Goal: Task Accomplishment & Management: Complete application form

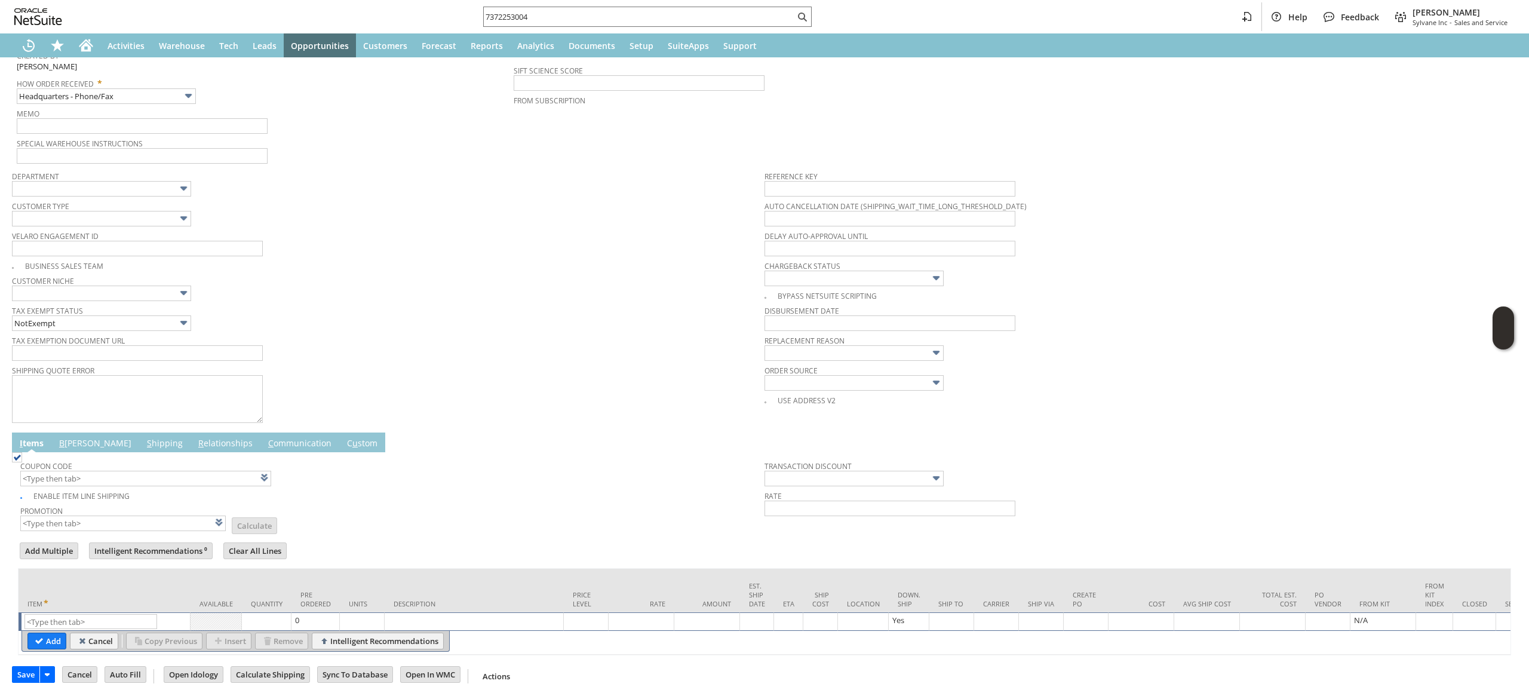
scroll to position [238, 0]
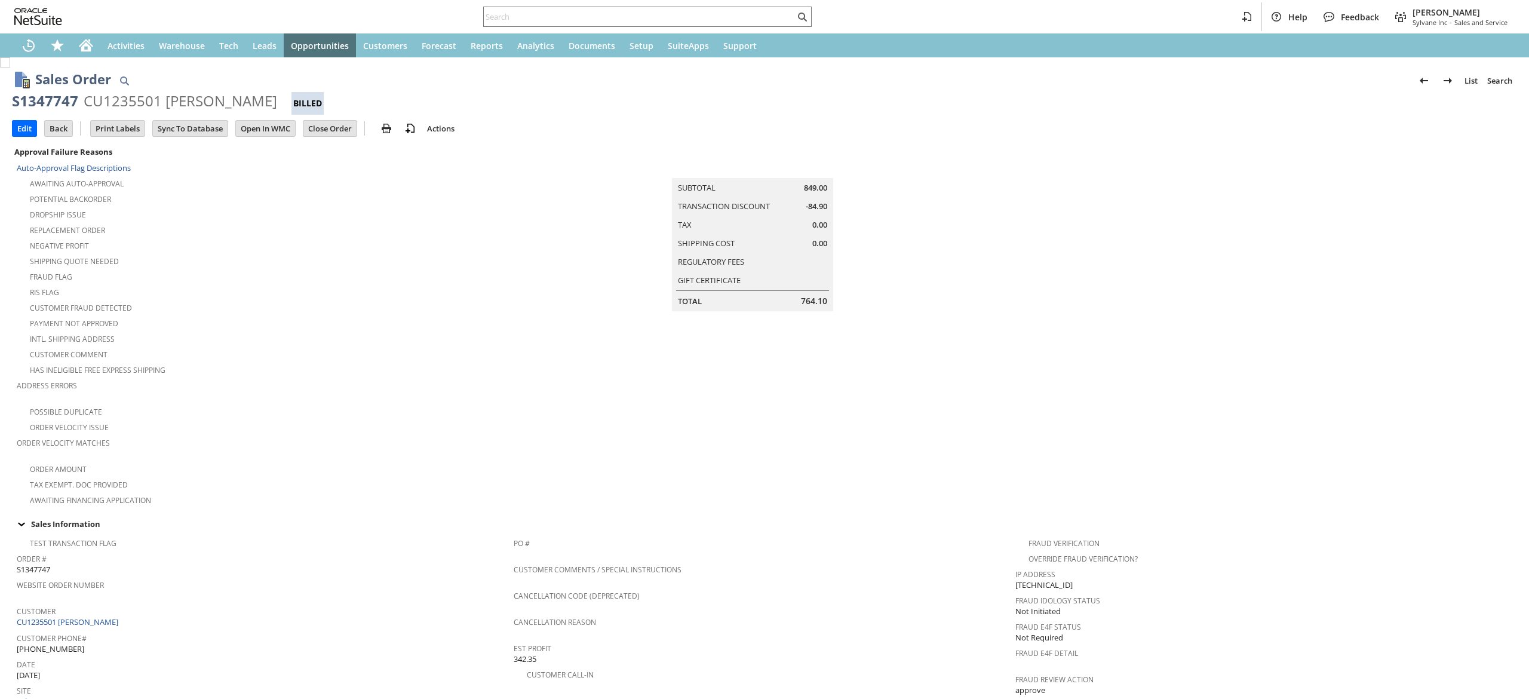
scroll to position [545, 0]
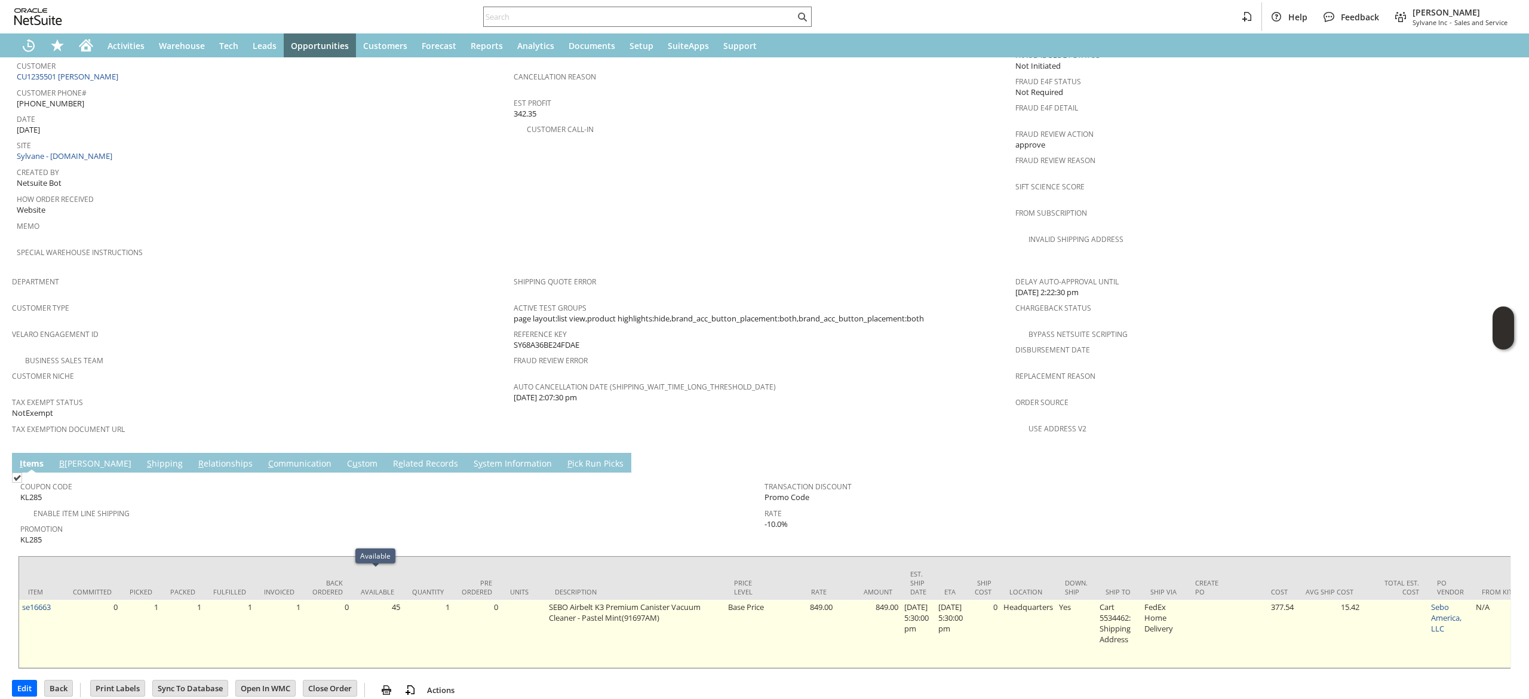
click at [54, 600] on td "se16663" at bounding box center [41, 634] width 45 height 68
copy tr "se16663"
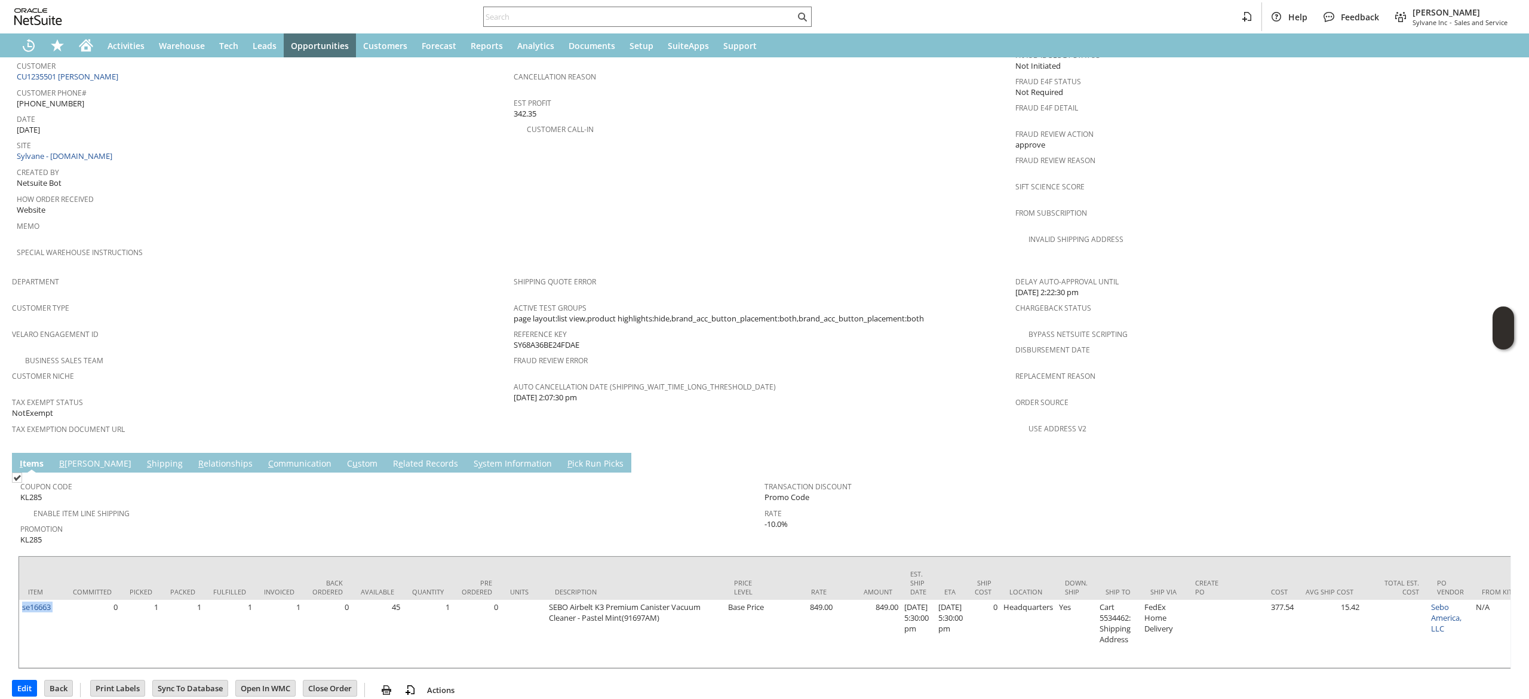
click at [144, 457] on link "S hipping" at bounding box center [165, 463] width 42 height 13
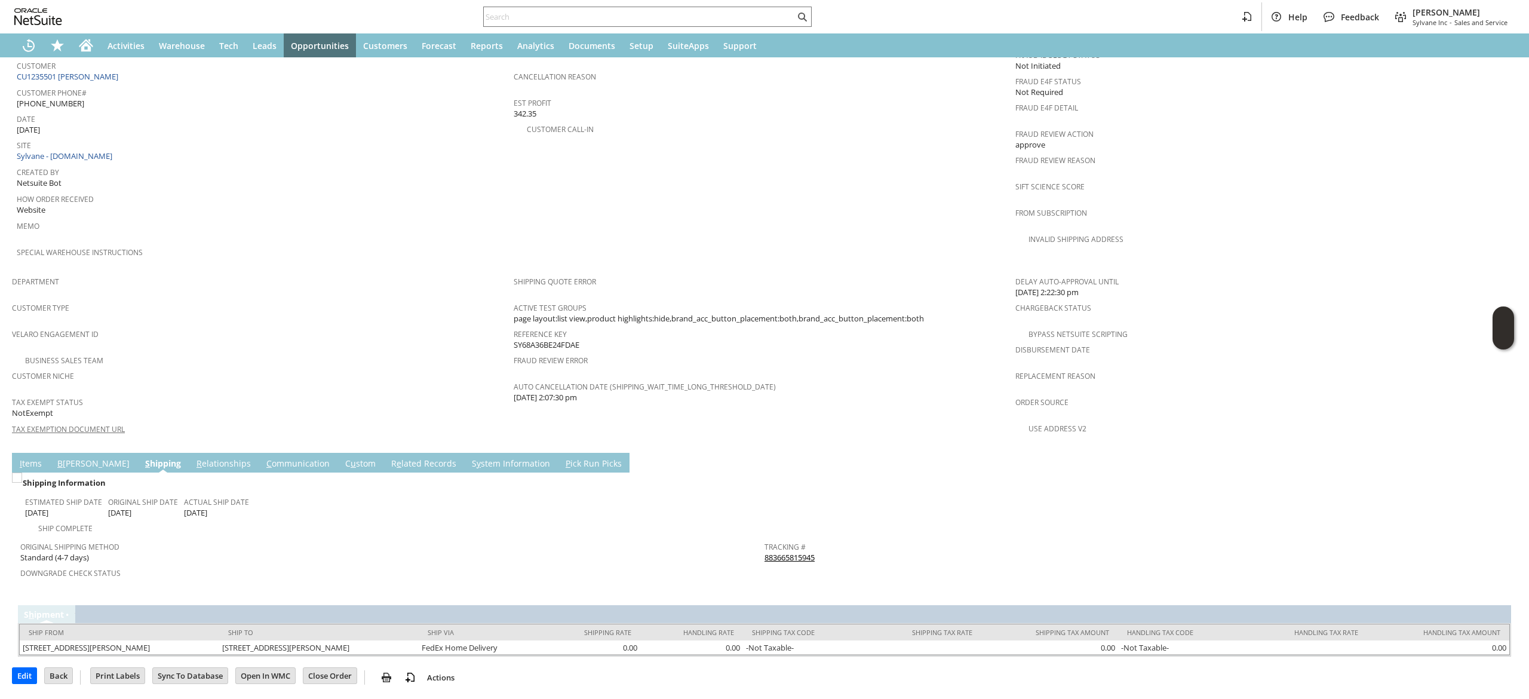
scroll to position [517, 0]
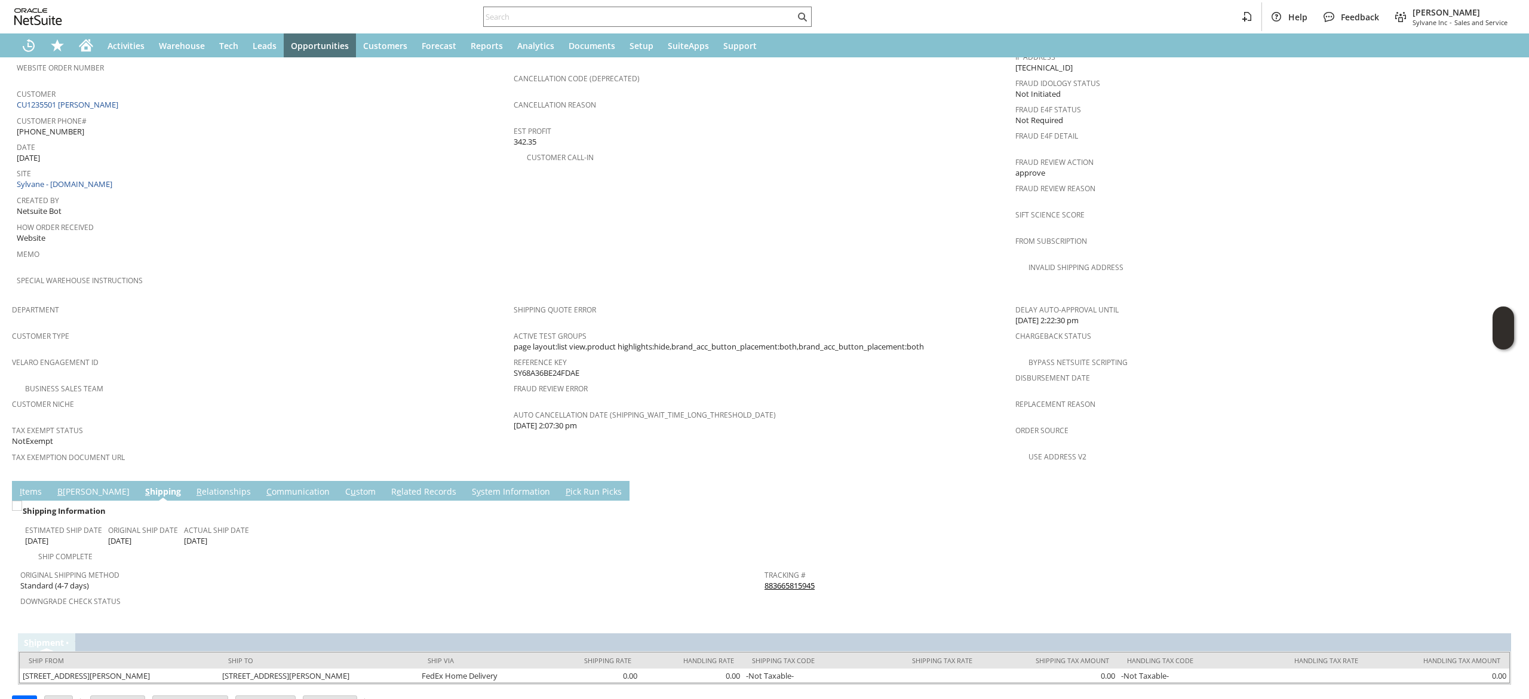
click at [786, 580] on link "883665815945" at bounding box center [789, 585] width 50 height 11
click at [263, 485] on link "C ommunication" at bounding box center [297, 491] width 69 height 13
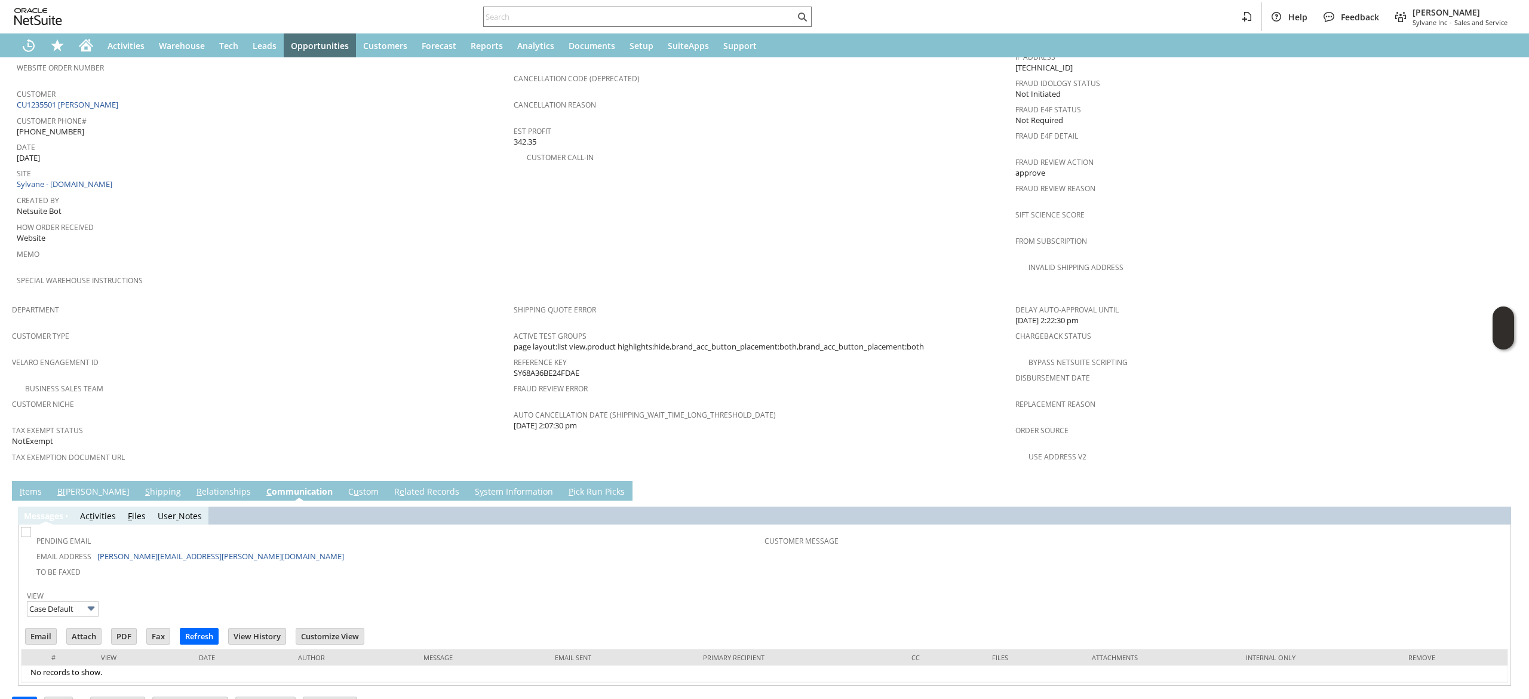
scroll to position [0, 0]
click at [467, 481] on td "S y stem Information" at bounding box center [514, 491] width 94 height 20
click at [362, 500] on div "Messa g es Ac t ivities F iles User Notes Pending Email Email Address joe.allem…" at bounding box center [764, 592] width 1493 height 185
click at [391, 485] on link "R e lated Records" at bounding box center [426, 491] width 71 height 13
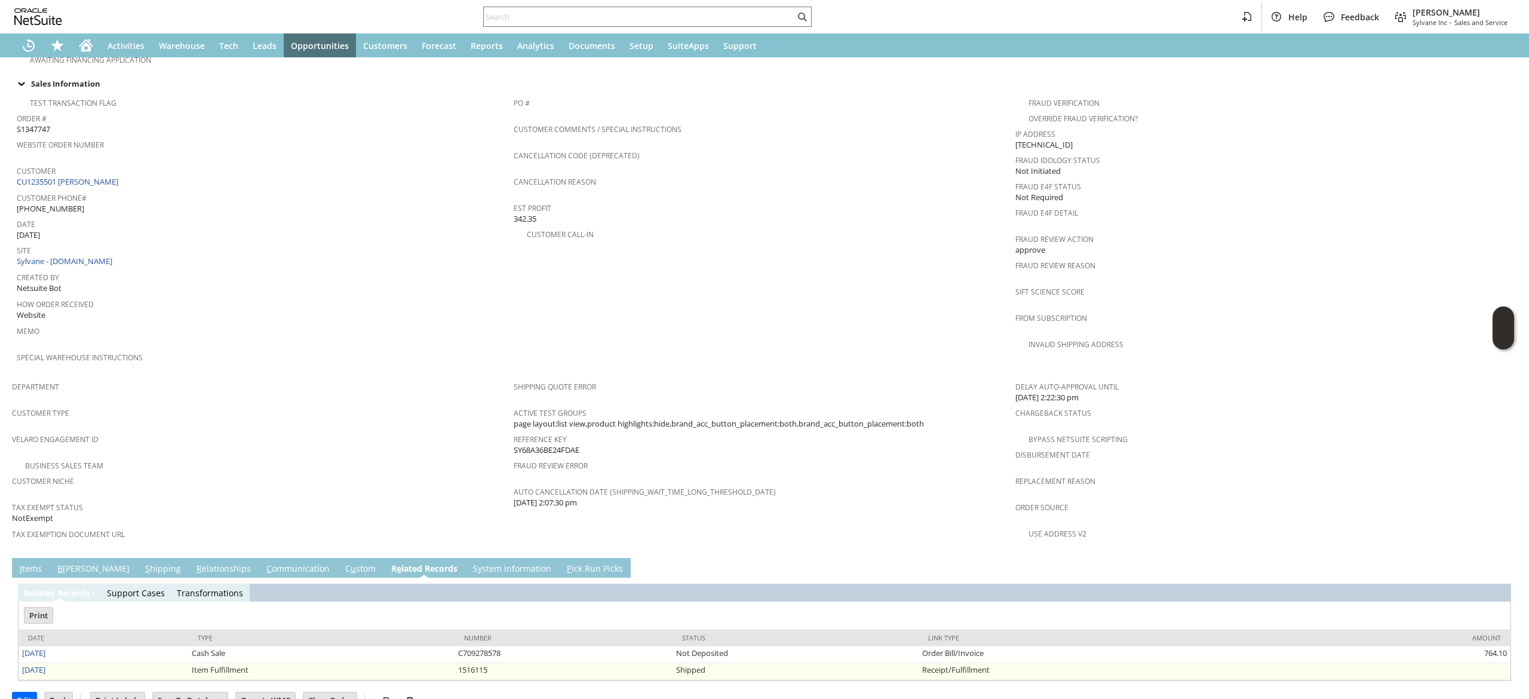
click at [31, 663] on td "8/18/2025" at bounding box center [104, 671] width 170 height 17
click at [45, 647] on link "8/18/2025" at bounding box center [33, 652] width 23 height 11
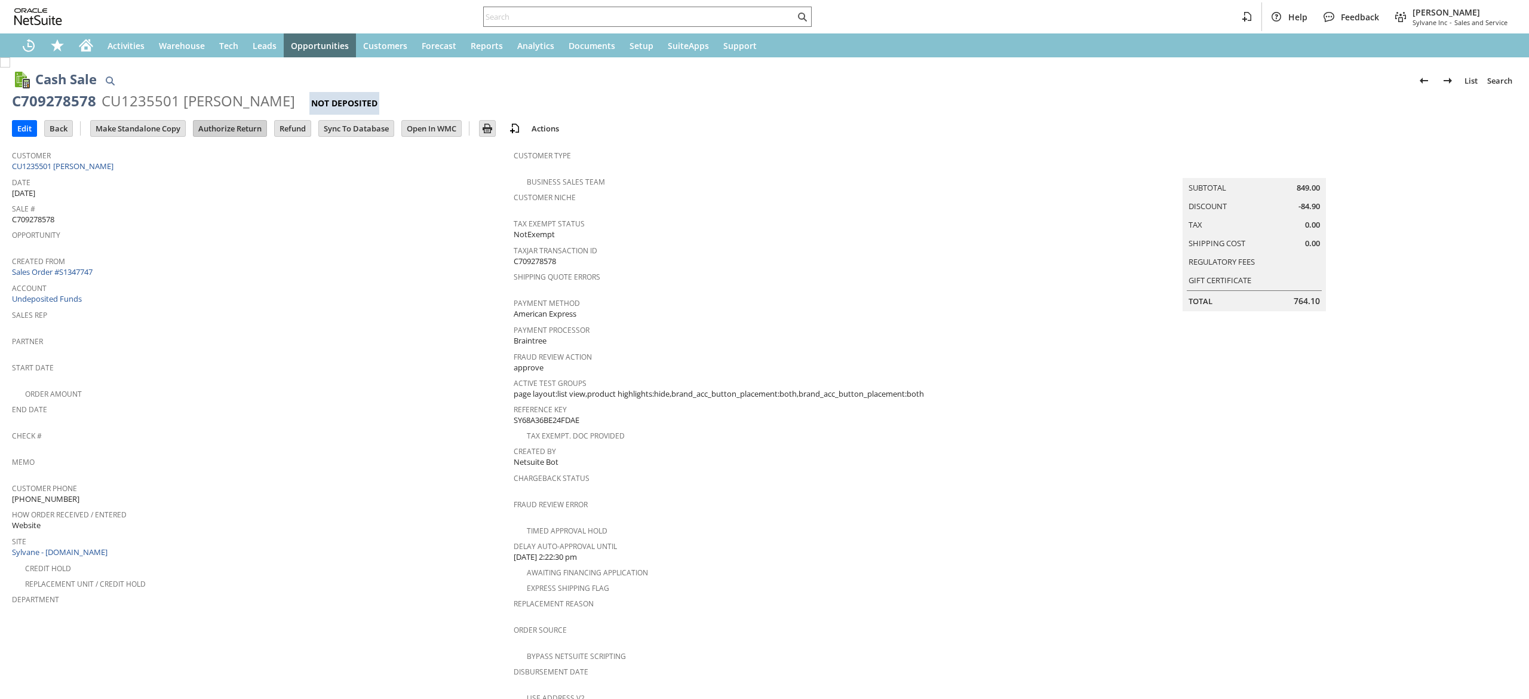
click at [242, 123] on input "Authorize Return" at bounding box center [229, 129] width 73 height 16
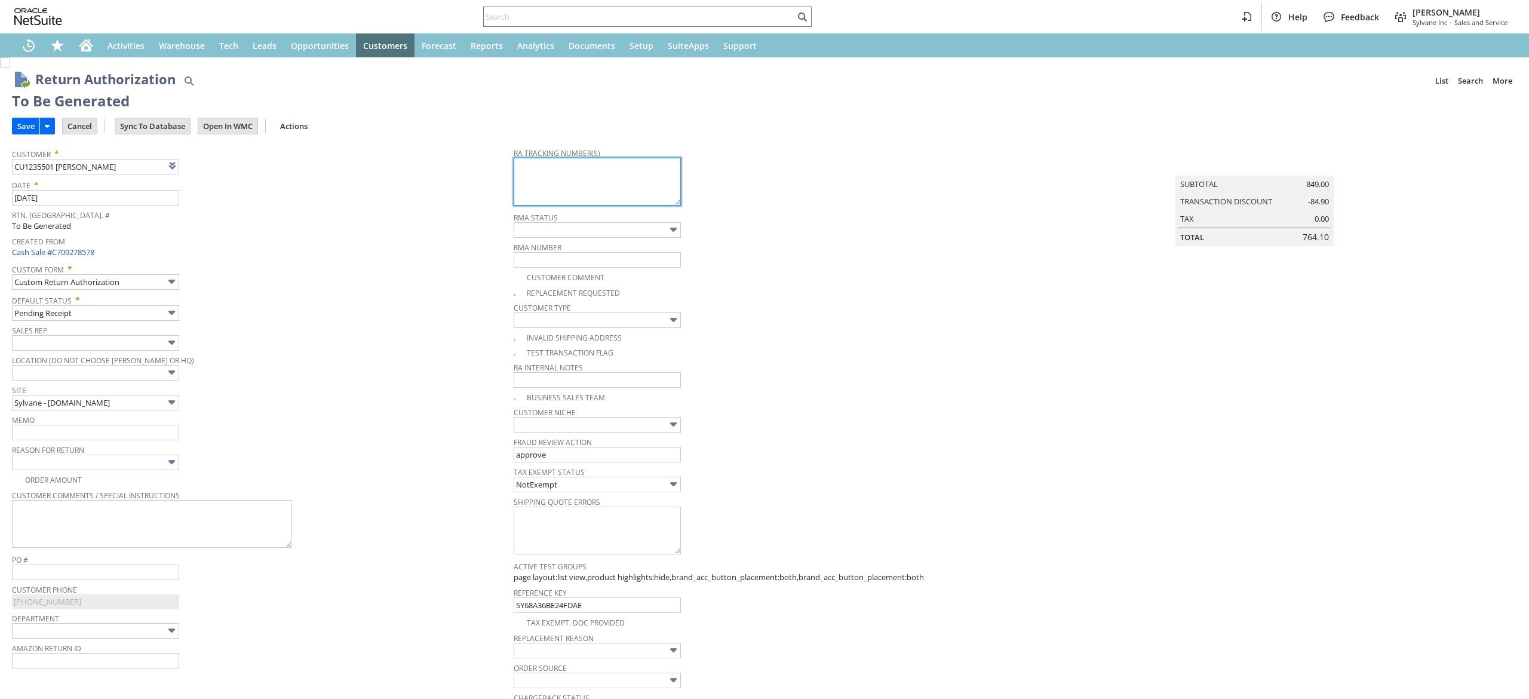
click at [605, 181] on textarea at bounding box center [597, 182] width 167 height 48
type input "Add"
type input "Copy Previous"
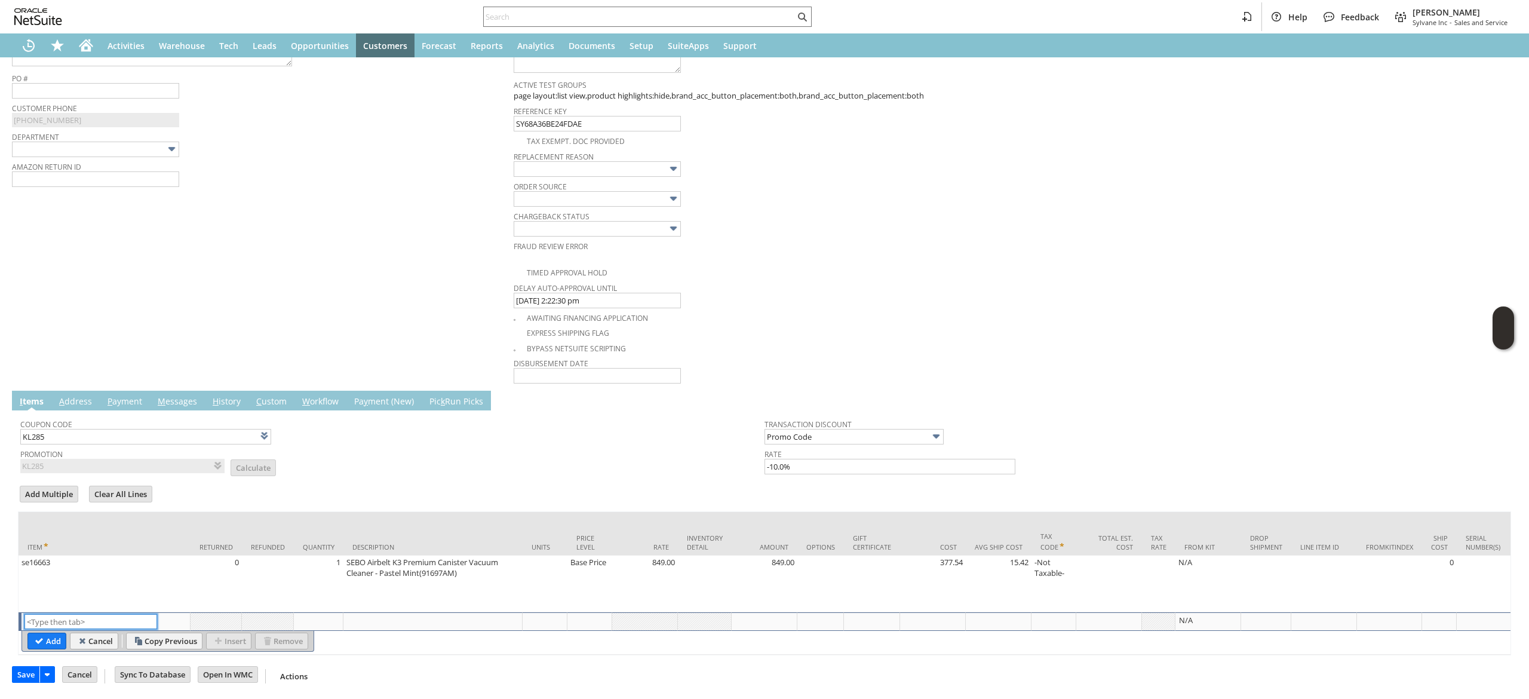
paste input "883665815945"
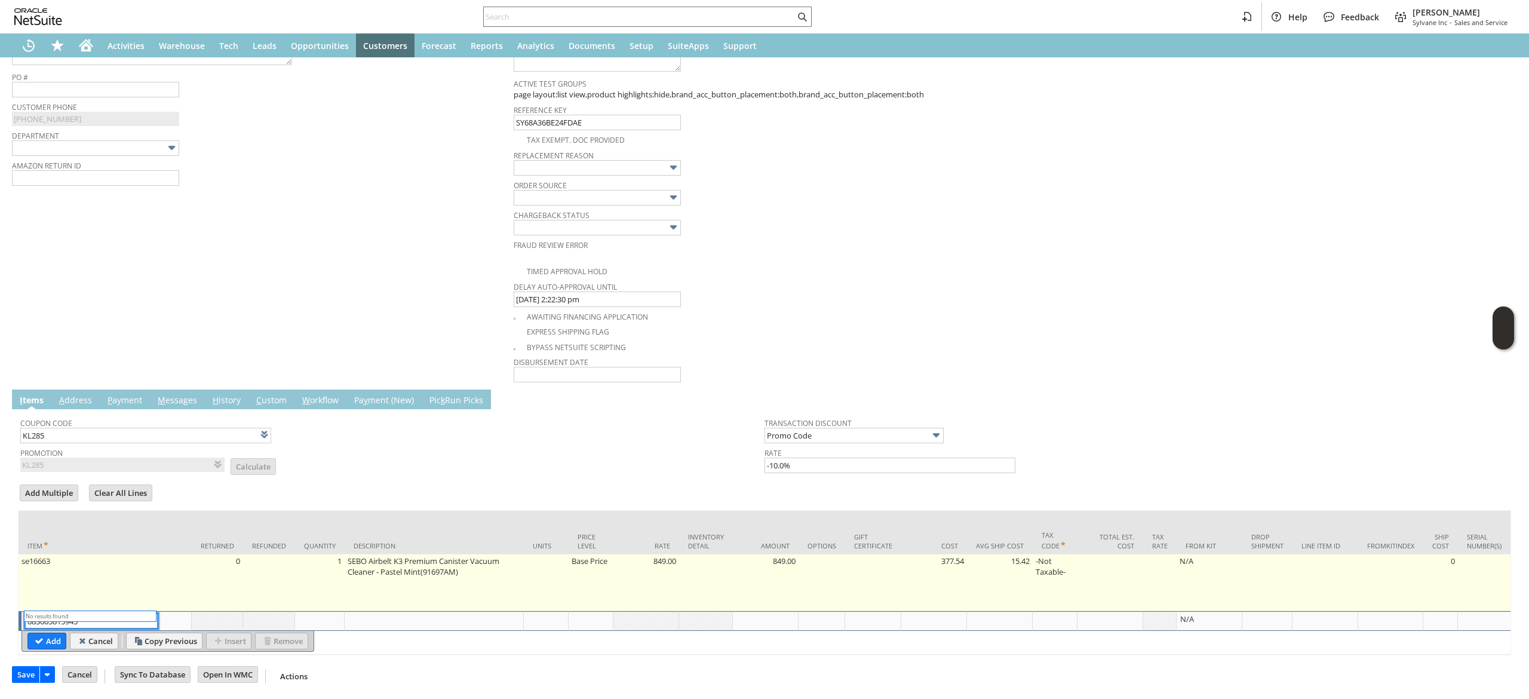
type input "883665815945"
click at [763, 576] on td "849.00" at bounding box center [764, 583] width 66 height 57
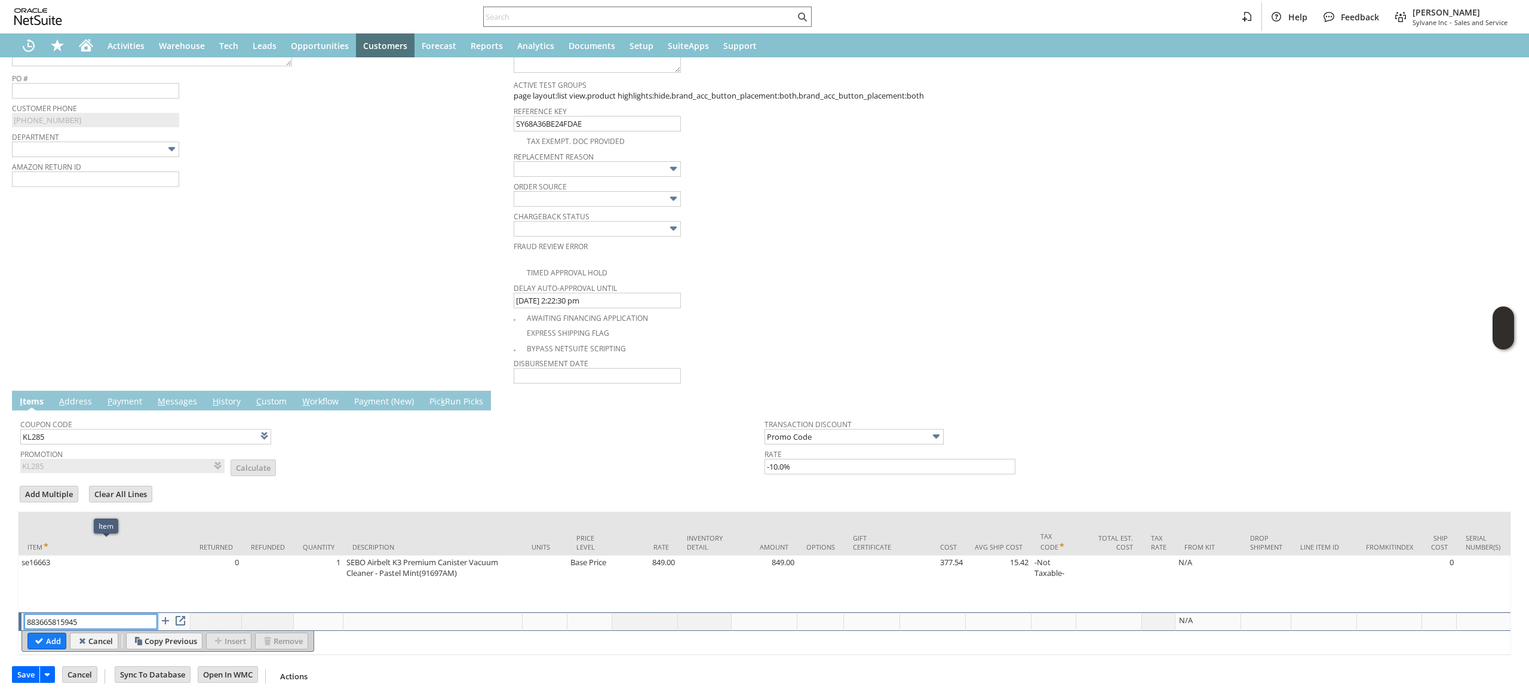
click at [108, 614] on input "883665815945" at bounding box center [90, 621] width 133 height 15
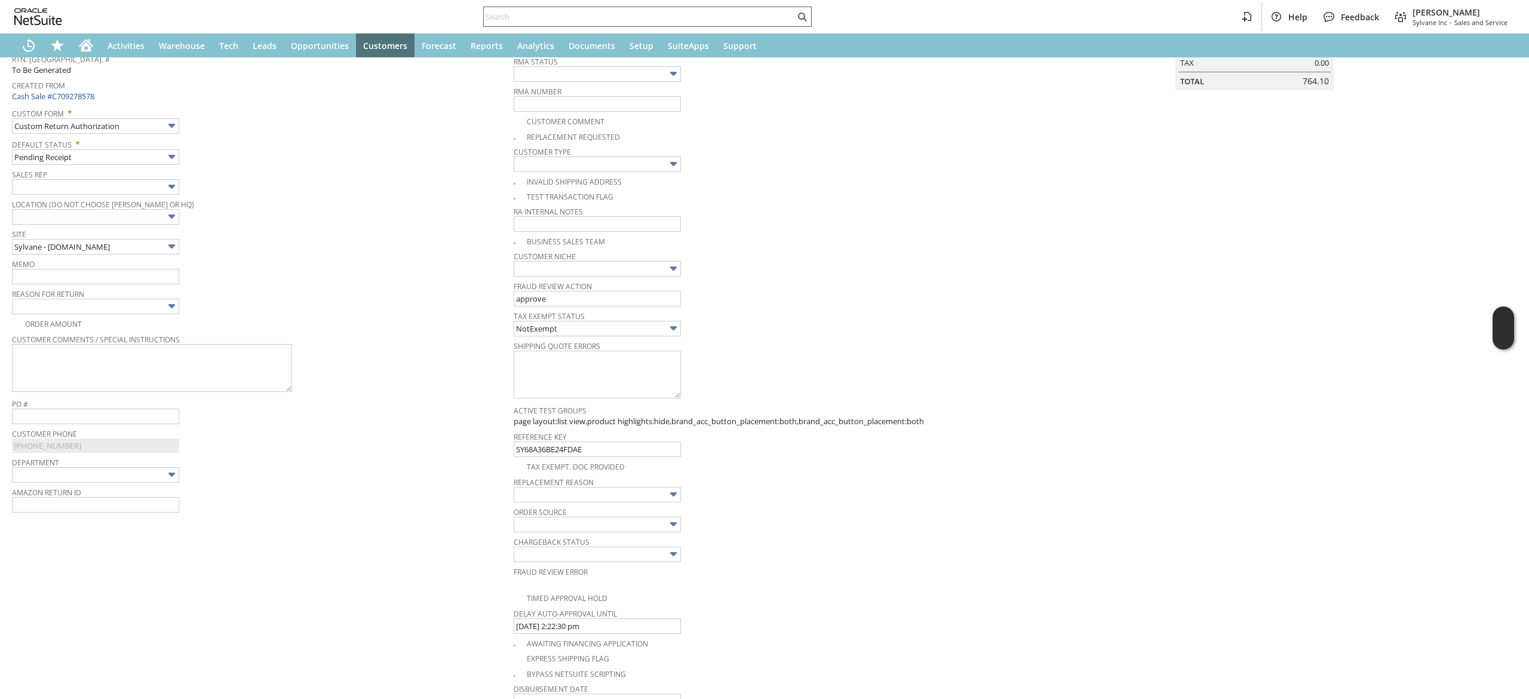
scroll to position [147, 0]
drag, startPoint x: 485, startPoint y: 23, endPoint x: 433, endPoint y: 333, distance: 314.2
click at [433, 333] on div "Order Amount" at bounding box center [263, 331] width 502 height 14
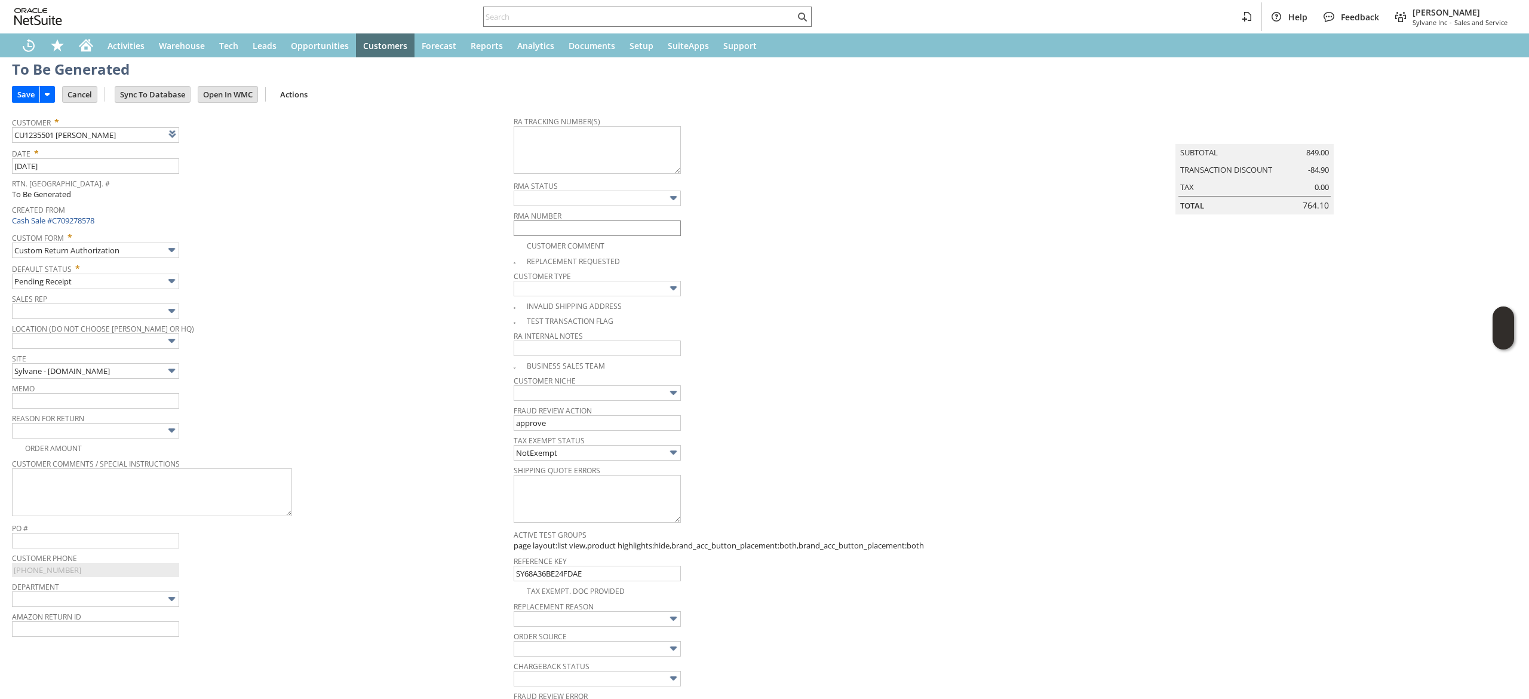
scroll to position [30, 0]
click at [603, 159] on textarea at bounding box center [597, 152] width 167 height 48
paste textarea "883665815945"
type textarea "883665815945"
click at [97, 403] on input "text" at bounding box center [95, 403] width 167 height 16
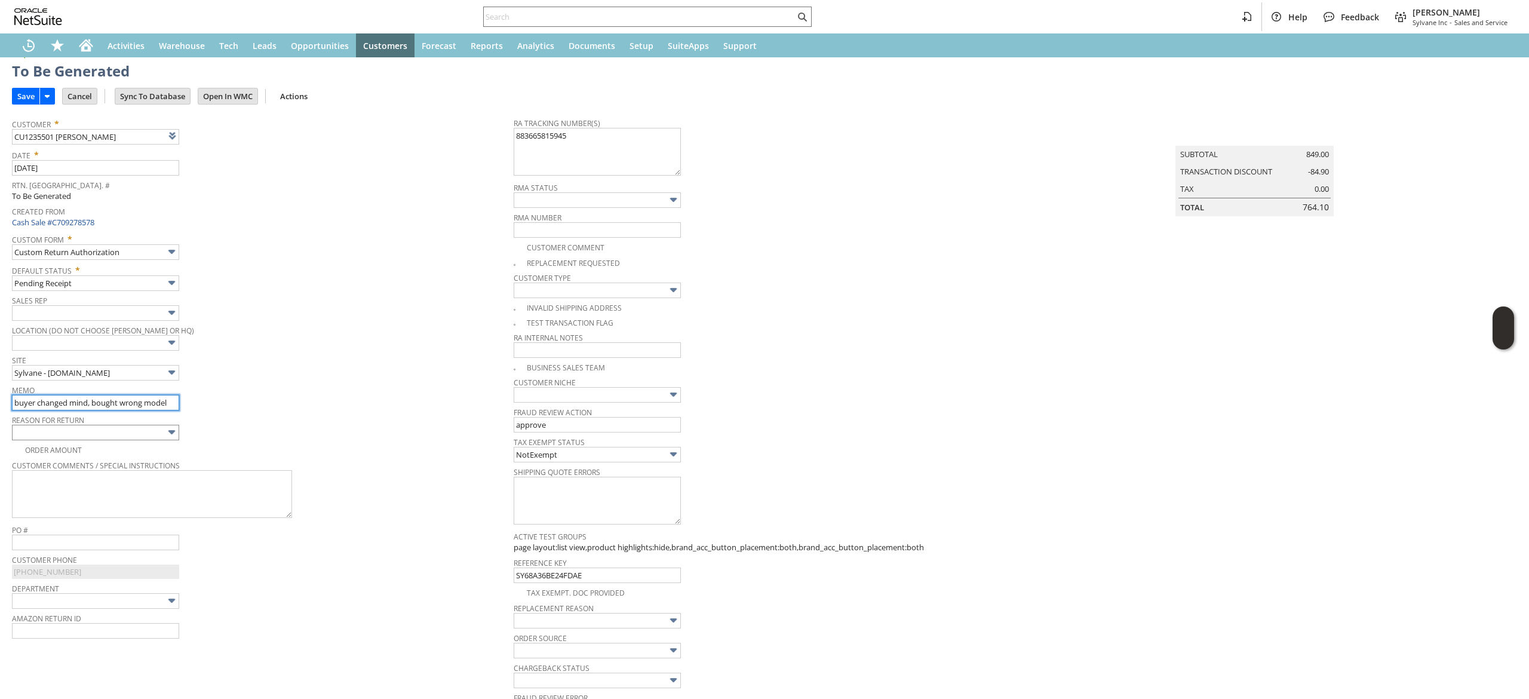
type input "buyer changed mind, bought wrong model"
click at [143, 436] on input "text" at bounding box center [95, 433] width 167 height 16
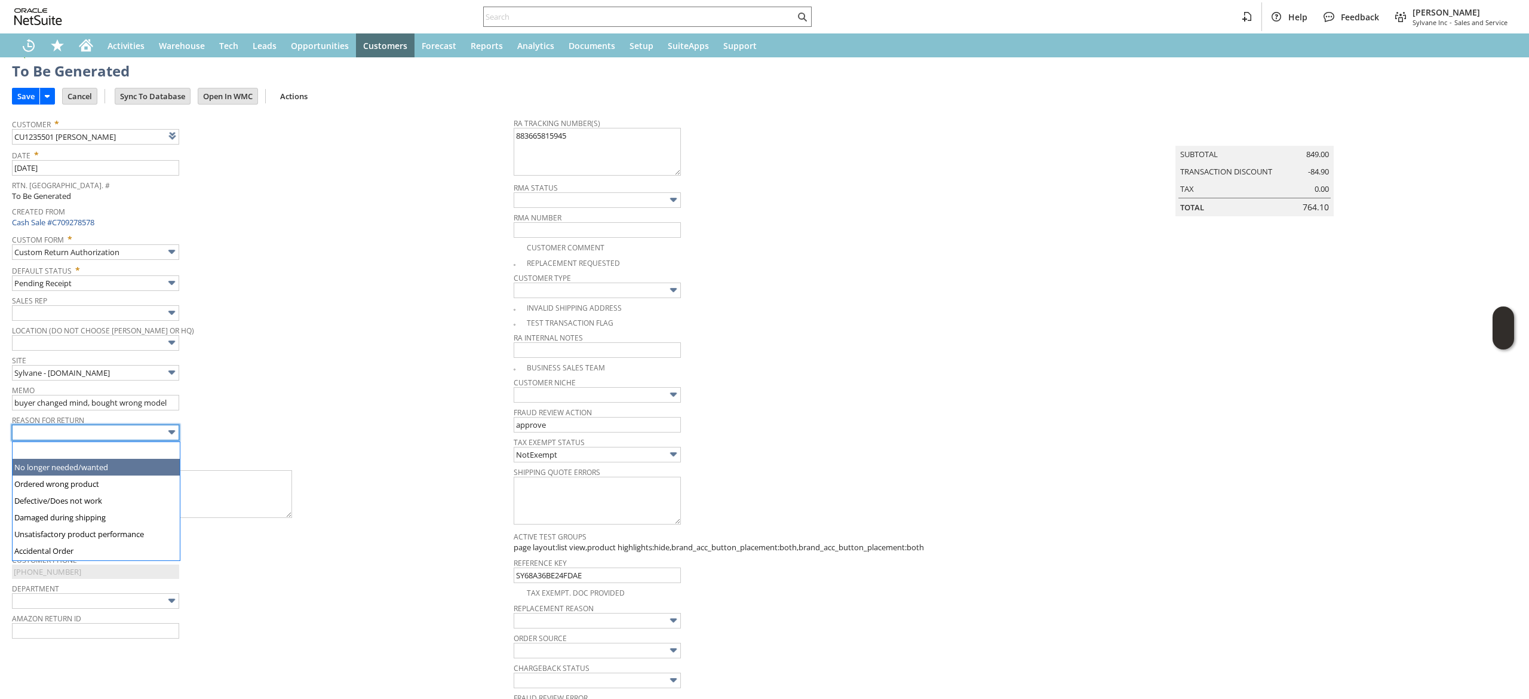
type input "No longer needed/wanted"
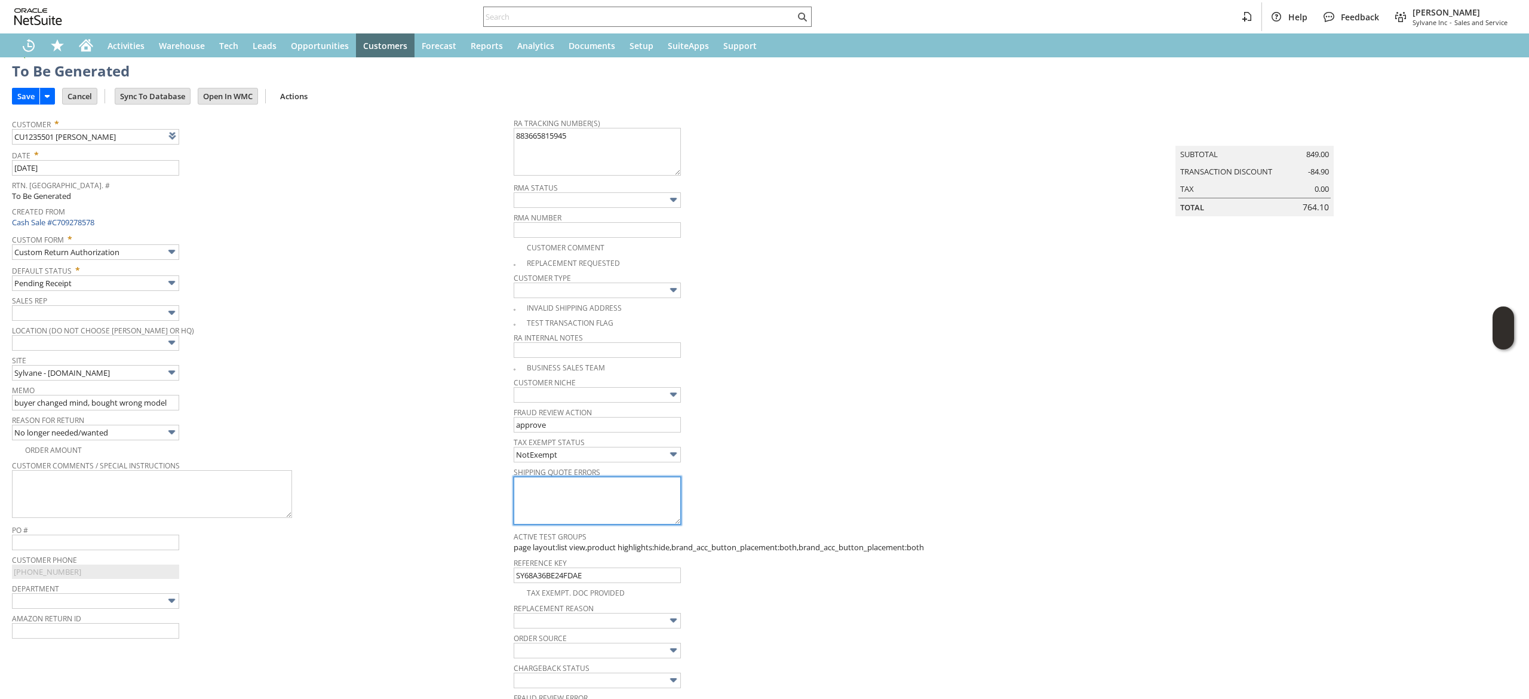
click at [528, 512] on textarea at bounding box center [597, 501] width 167 height 48
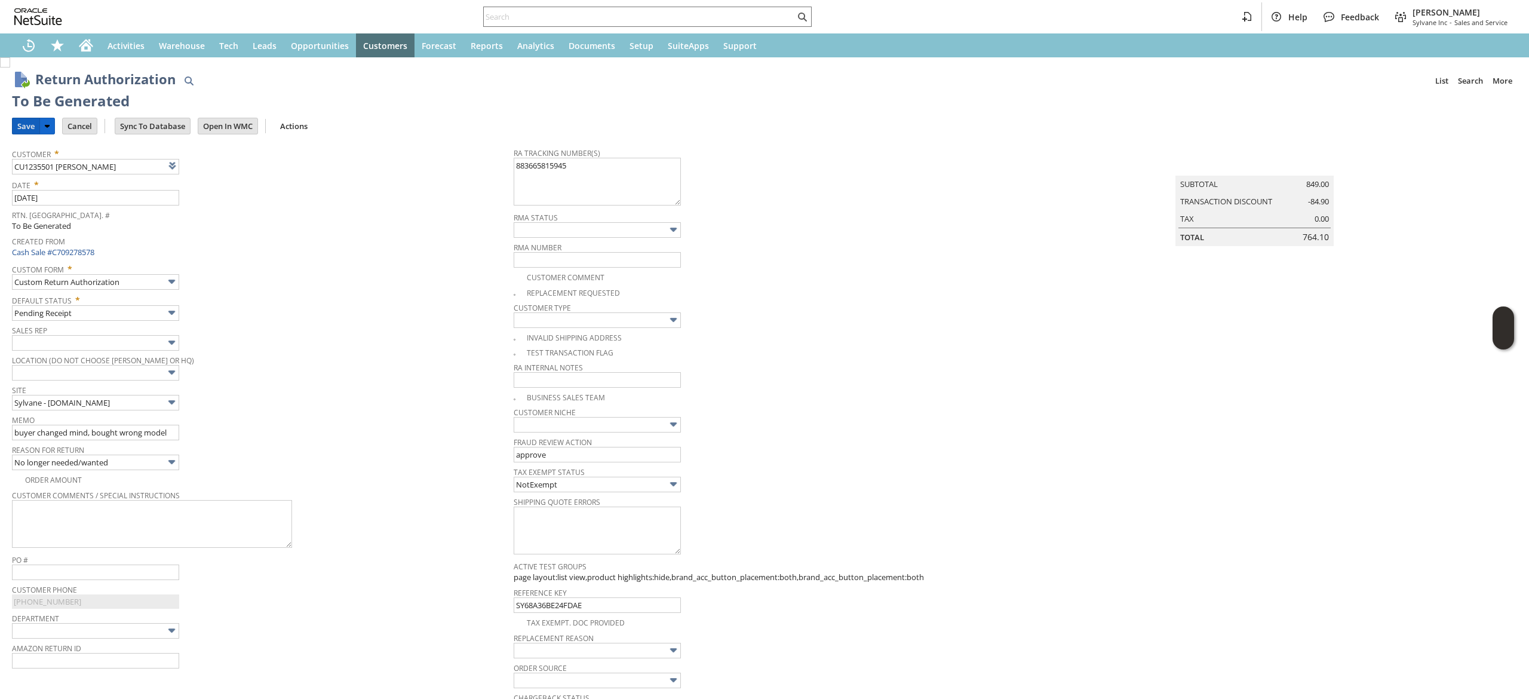
click at [23, 128] on input "Save" at bounding box center [26, 126] width 27 height 16
click at [579, 180] on textarea "883665815945" at bounding box center [597, 182] width 167 height 48
paste textarea "SFC16467044"
click at [529, 179] on textarea "883665815945 Suppor Hub SFC16467044" at bounding box center [597, 182] width 167 height 48
type textarea "883665815945 Support Hub SFC16467044"
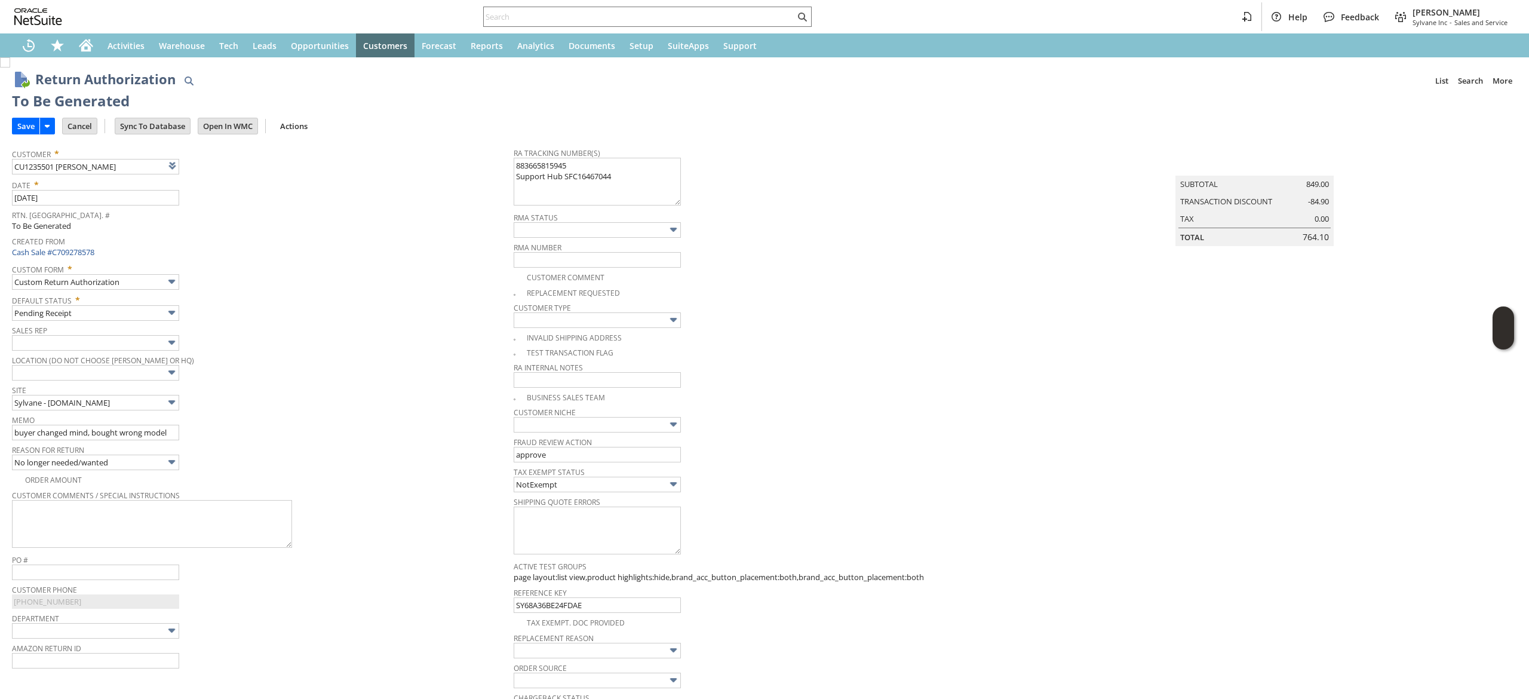
click at [248, 264] on span "Custom Form *" at bounding box center [260, 267] width 496 height 14
click at [378, 410] on div "Site Sylvane - www.sylvane.com" at bounding box center [260, 396] width 496 height 29
click at [17, 122] on input "Save" at bounding box center [26, 126] width 27 height 16
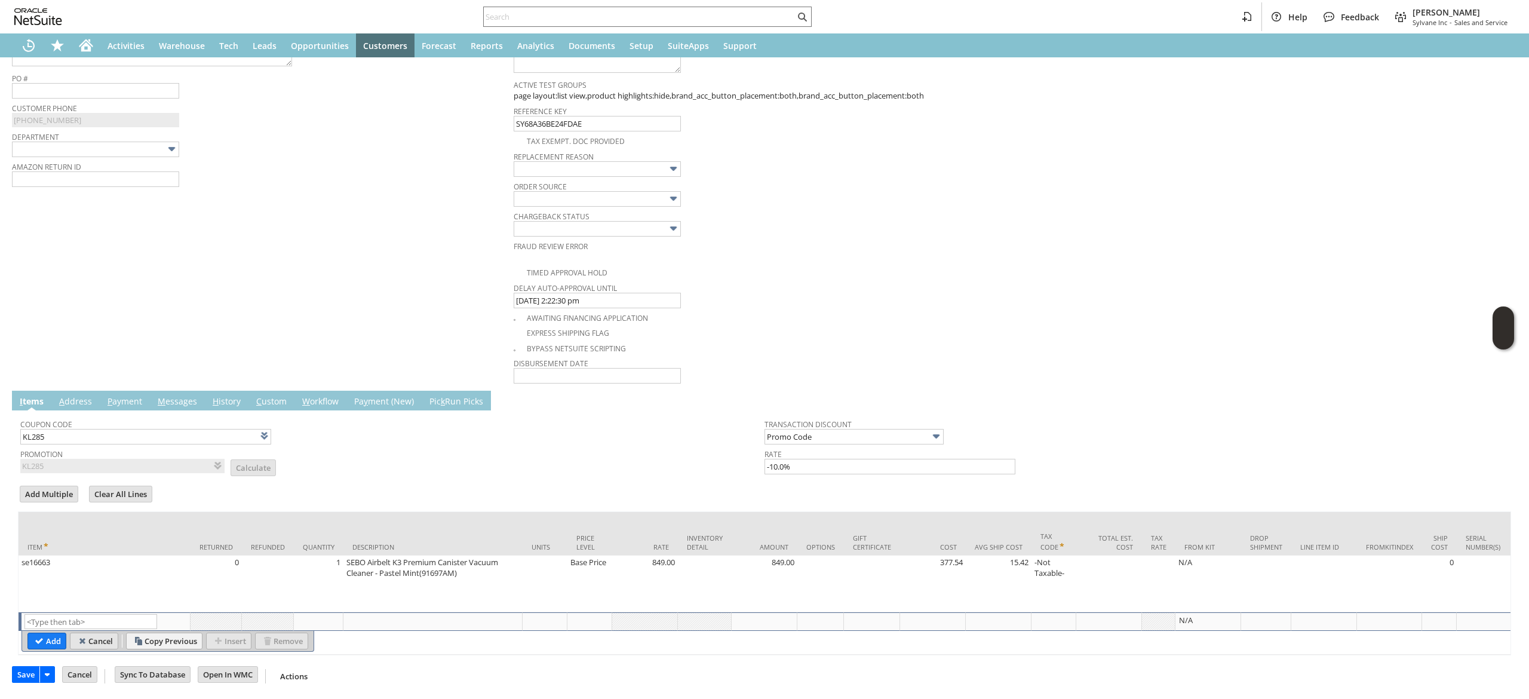
click at [99, 633] on input "Cancel" at bounding box center [93, 641] width 47 height 16
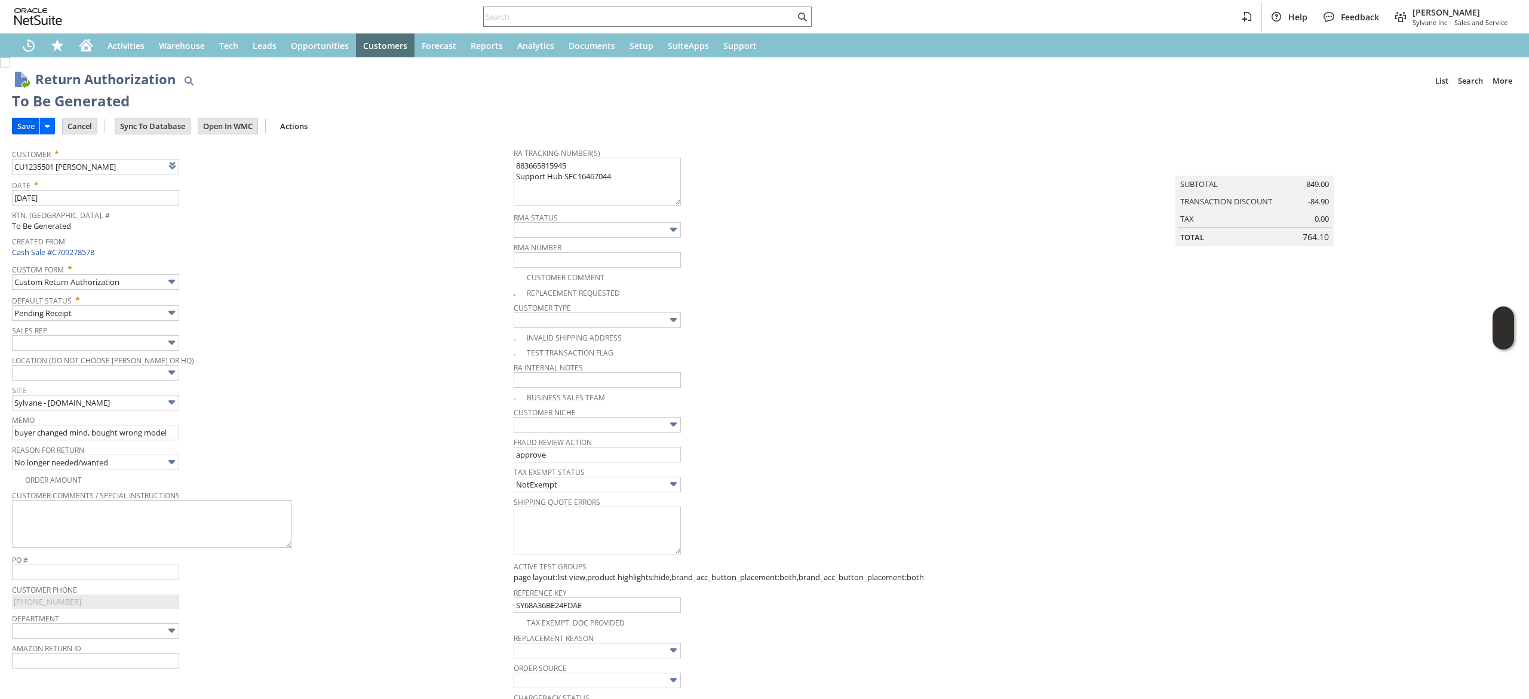
click at [24, 133] on input "Save" at bounding box center [26, 126] width 27 height 16
click at [208, 166] on link at bounding box center [202, 165] width 13 height 13
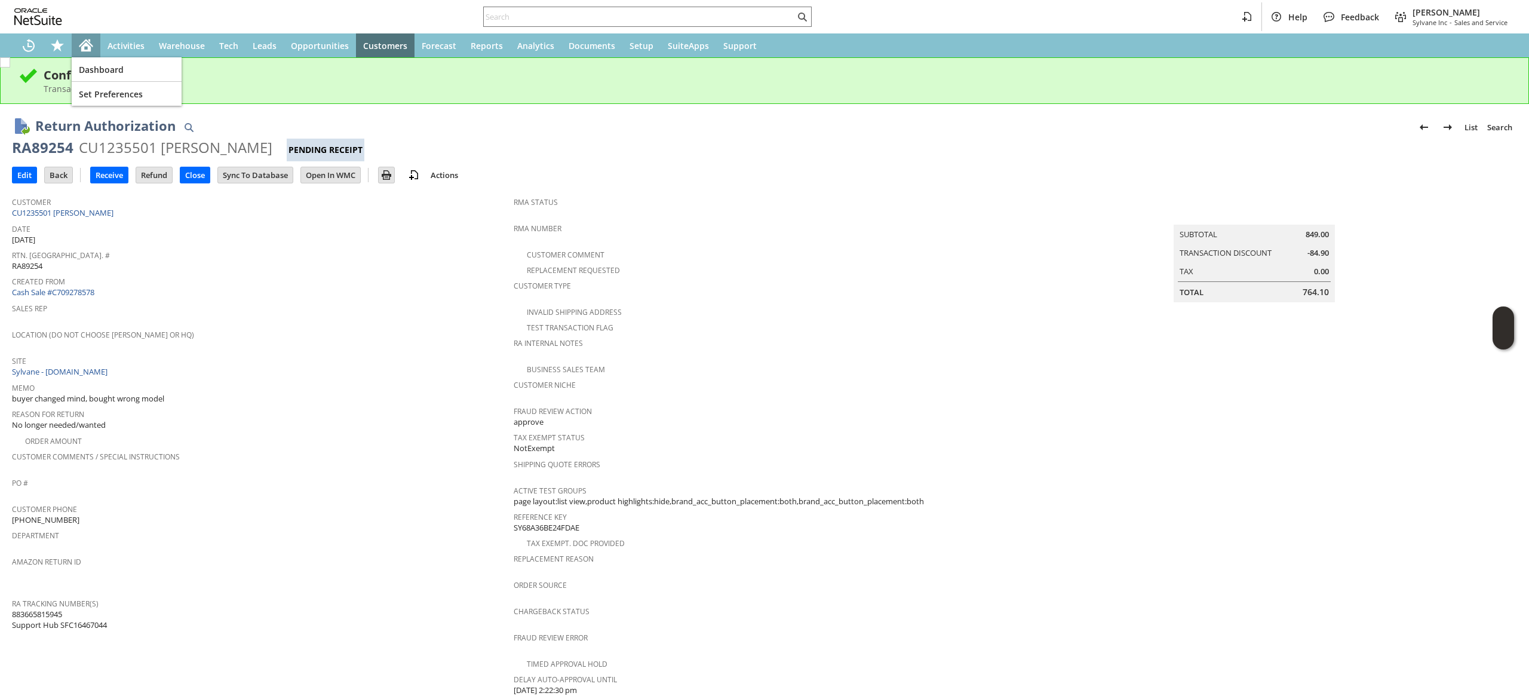
click at [85, 35] on div "Home" at bounding box center [86, 45] width 29 height 24
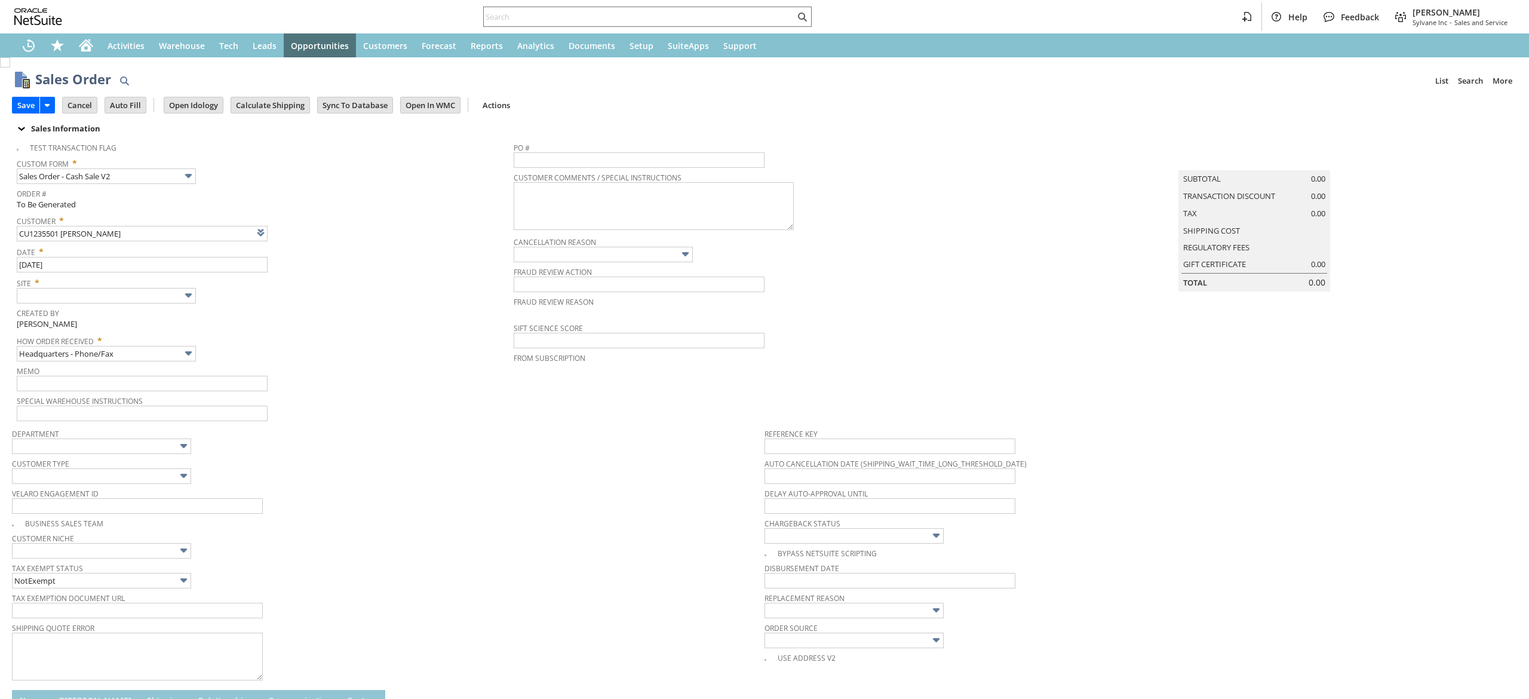
type input "Intelligent Recommendations ⁰"
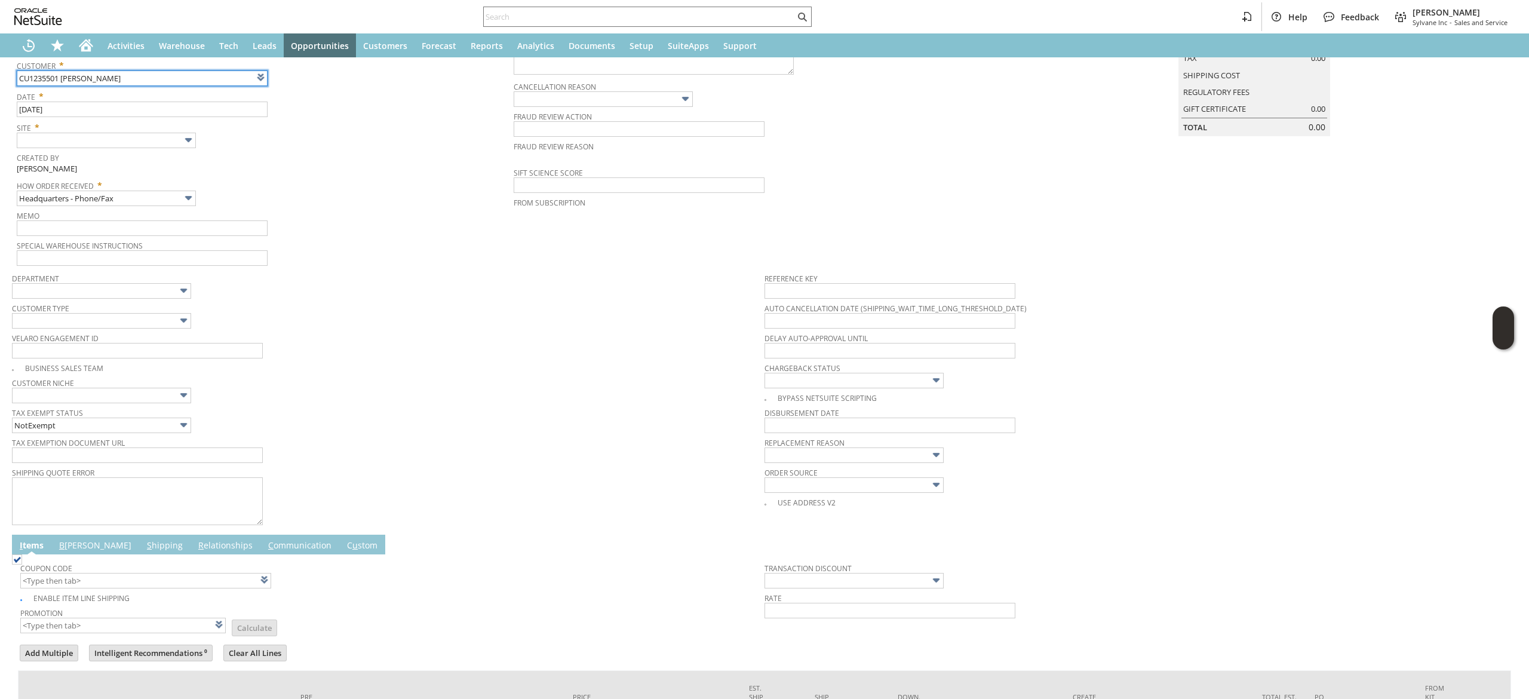
scroll to position [154, 0]
click at [172, 159] on span "Created By" at bounding box center [262, 157] width 491 height 14
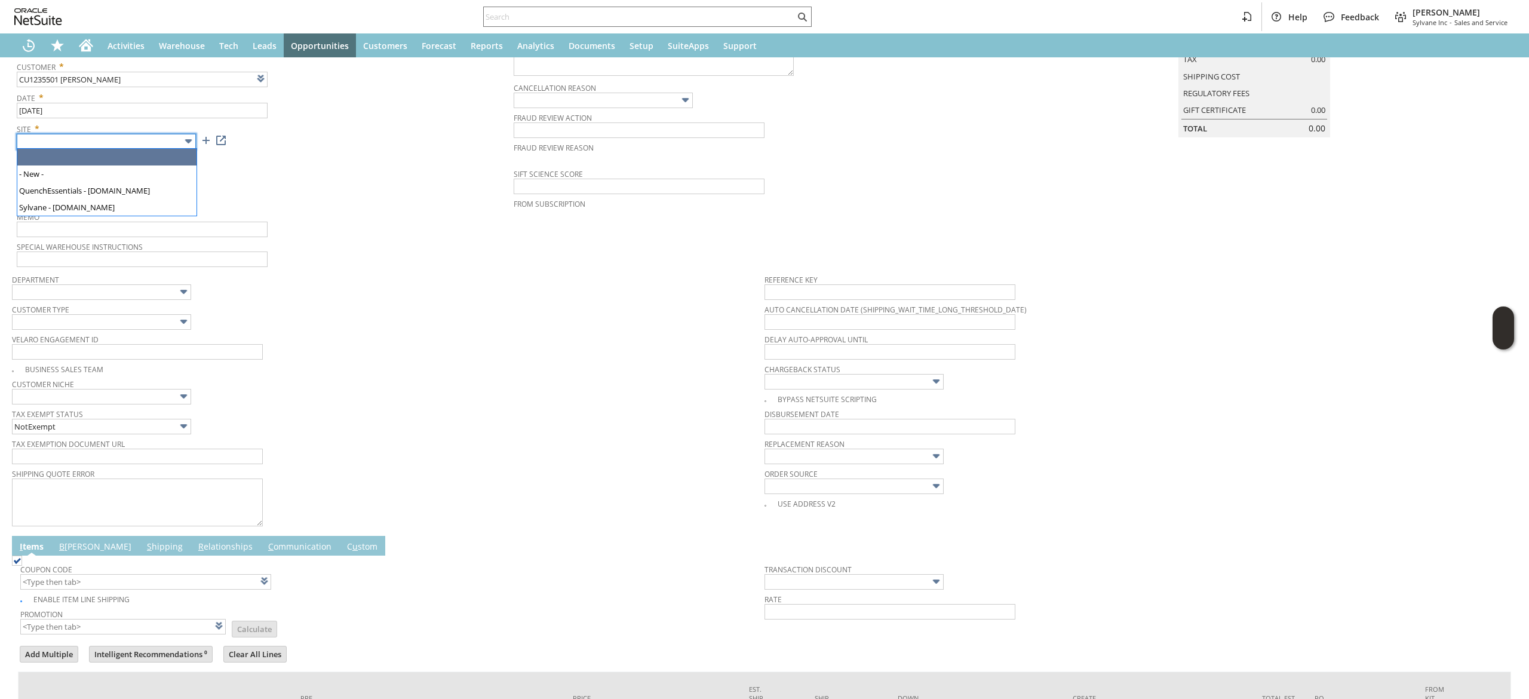
click at [177, 143] on input "text" at bounding box center [106, 142] width 179 height 16
type input "Sylvane - [DOMAIN_NAME]"
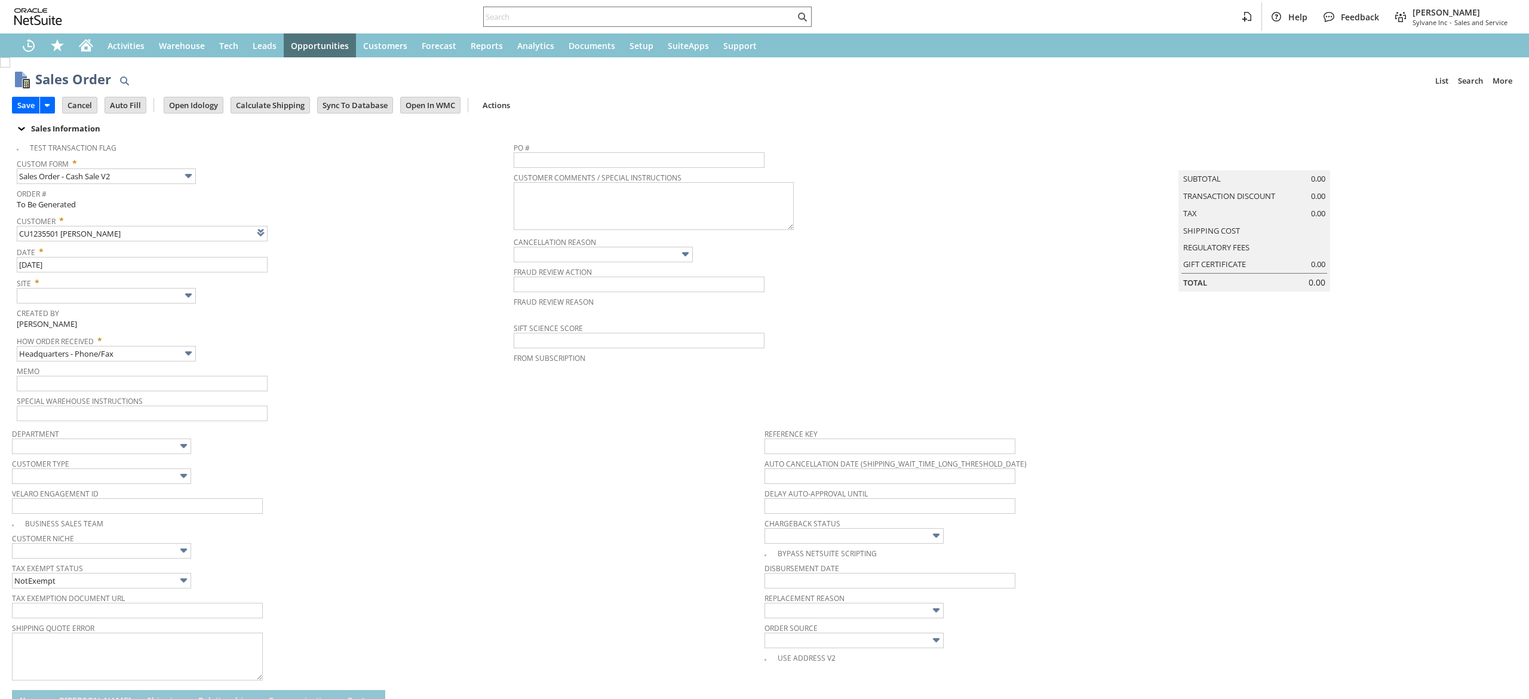
type input "Intelligent Recommendations ⁰"
click at [177, 296] on input "text" at bounding box center [106, 296] width 179 height 16
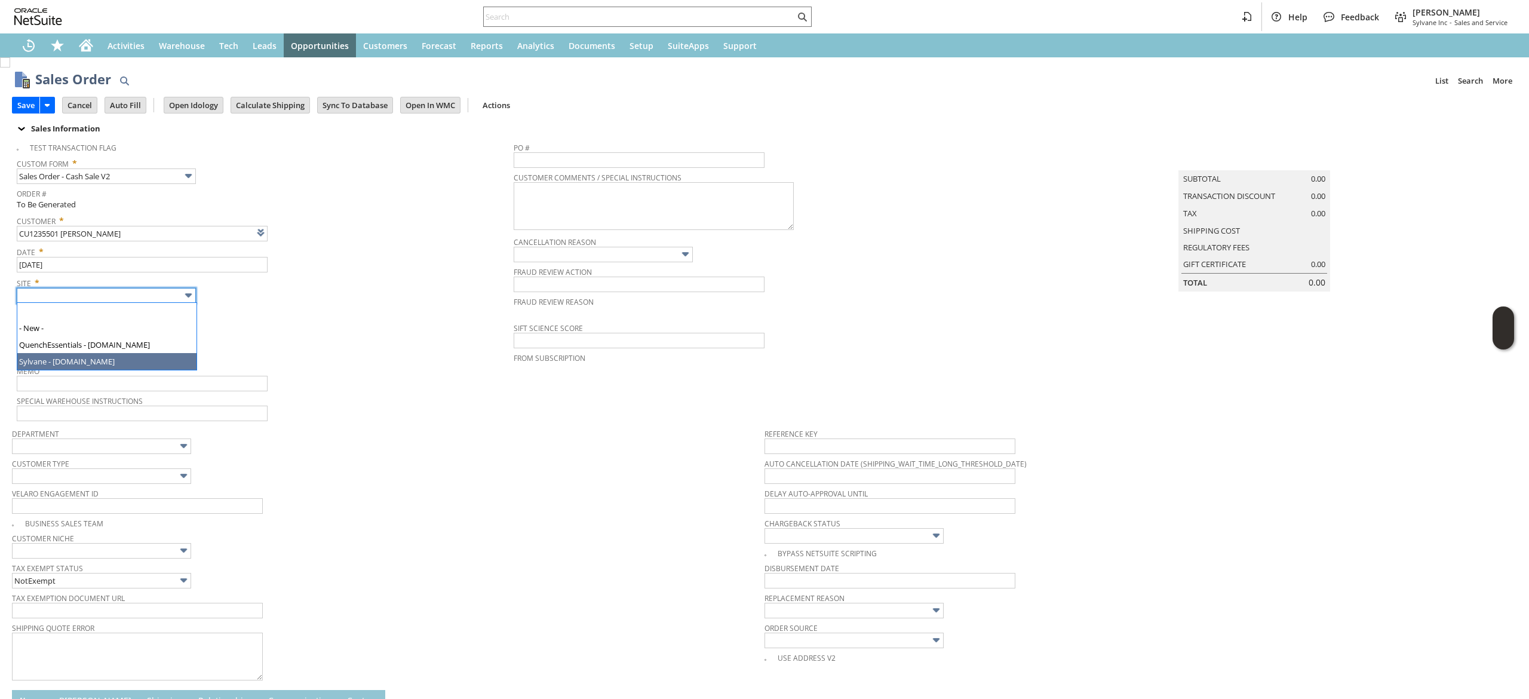
type input "Sylvane - [DOMAIN_NAME]"
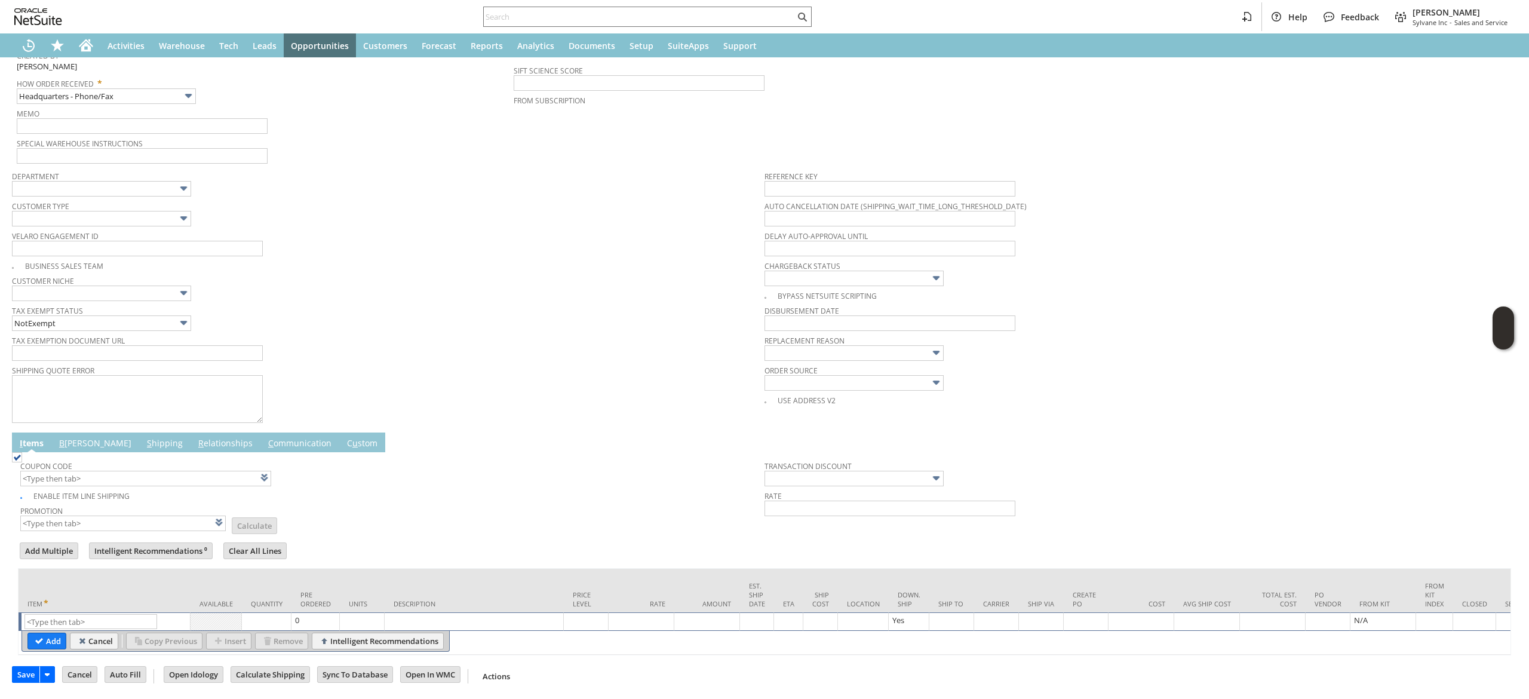
click at [106, 612] on td "List Search" at bounding box center [105, 621] width 172 height 19
click at [106, 614] on input "text" at bounding box center [90, 621] width 133 height 15
click at [115, 614] on input "text" at bounding box center [90, 621] width 133 height 15
paste input "se16660"
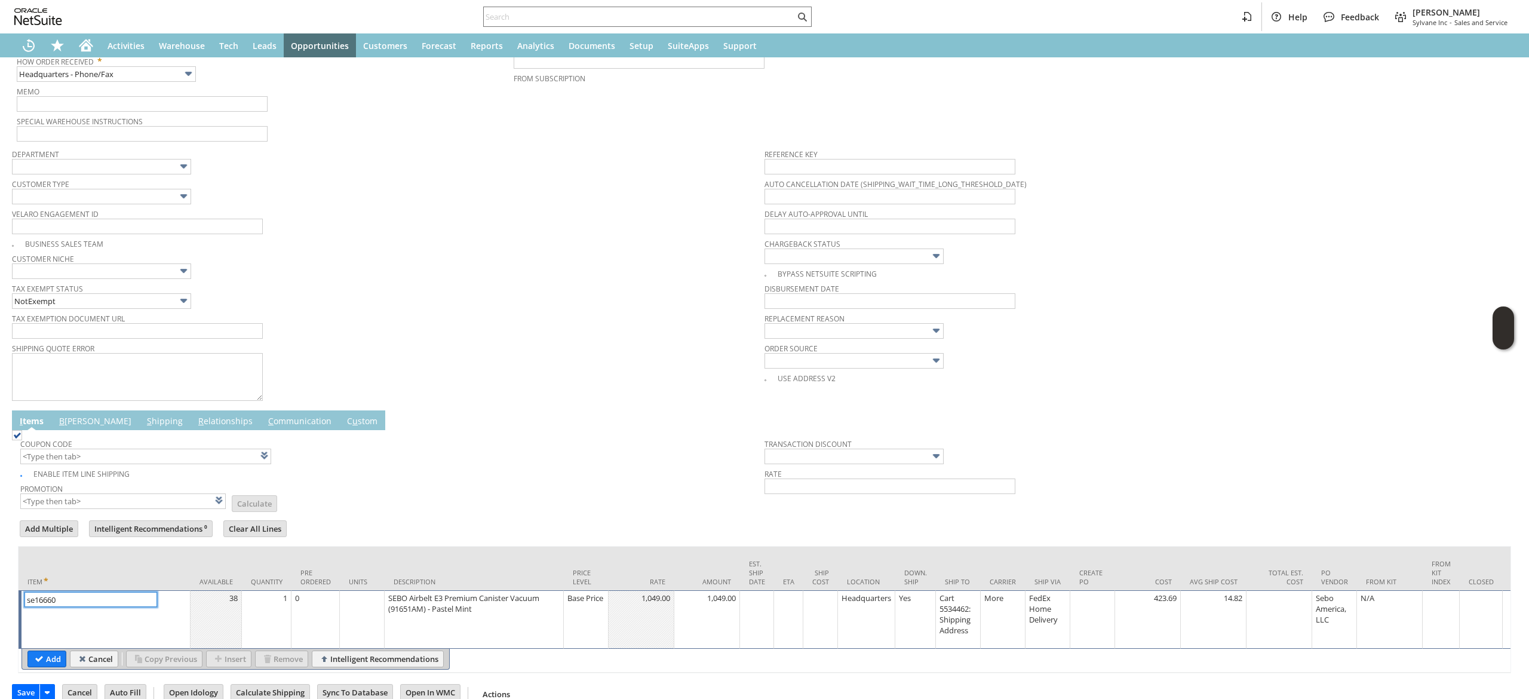
type input "se16660"
click at [39, 652] on input "Add" at bounding box center [47, 659] width 38 height 16
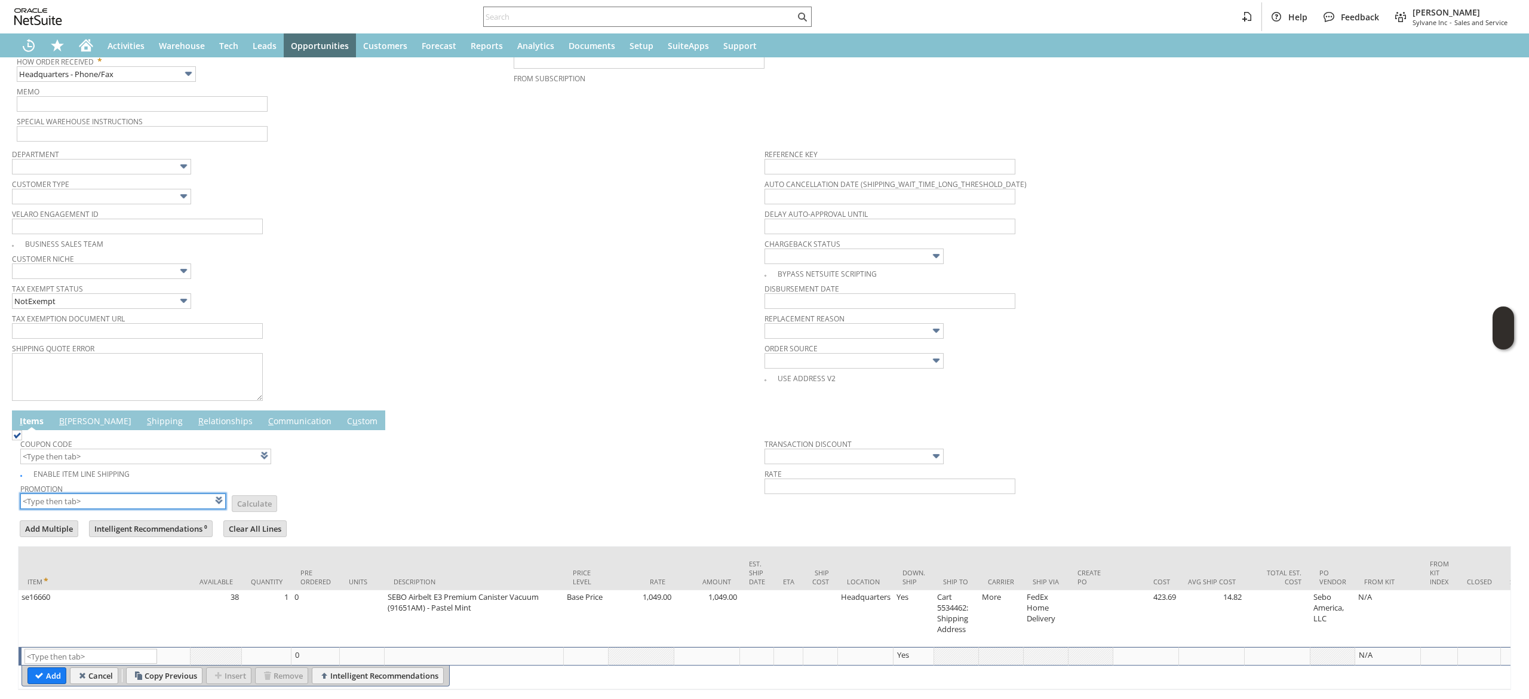
click at [153, 506] on input "text" at bounding box center [122, 501] width 205 height 16
type input "XA327"
click at [507, 485] on td "Promotion XA327 List Calculate" at bounding box center [392, 495] width 744 height 30
type input "XA327"
type input "Promo Code"
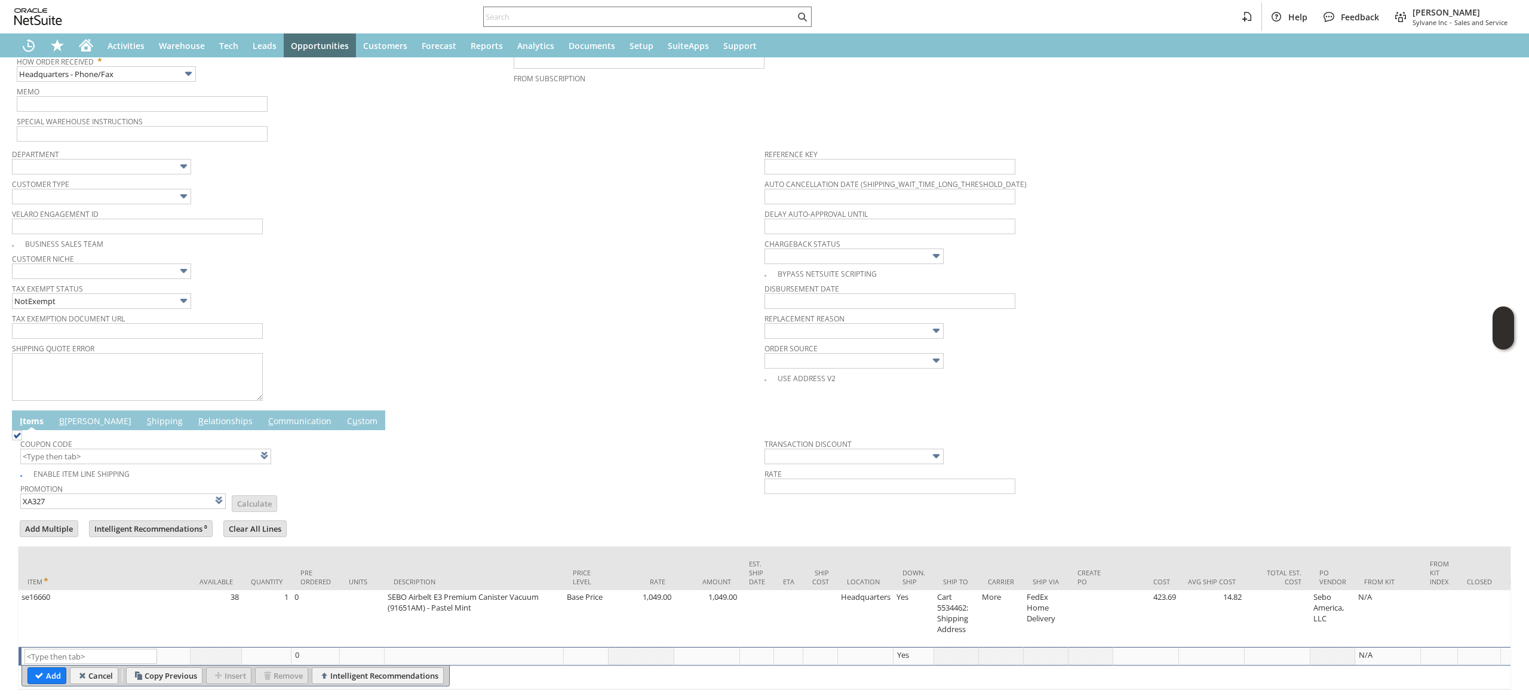
type input "-10.0%"
click at [507, 485] on td "Promotion XA327 List Calculate" at bounding box center [392, 495] width 744 height 30
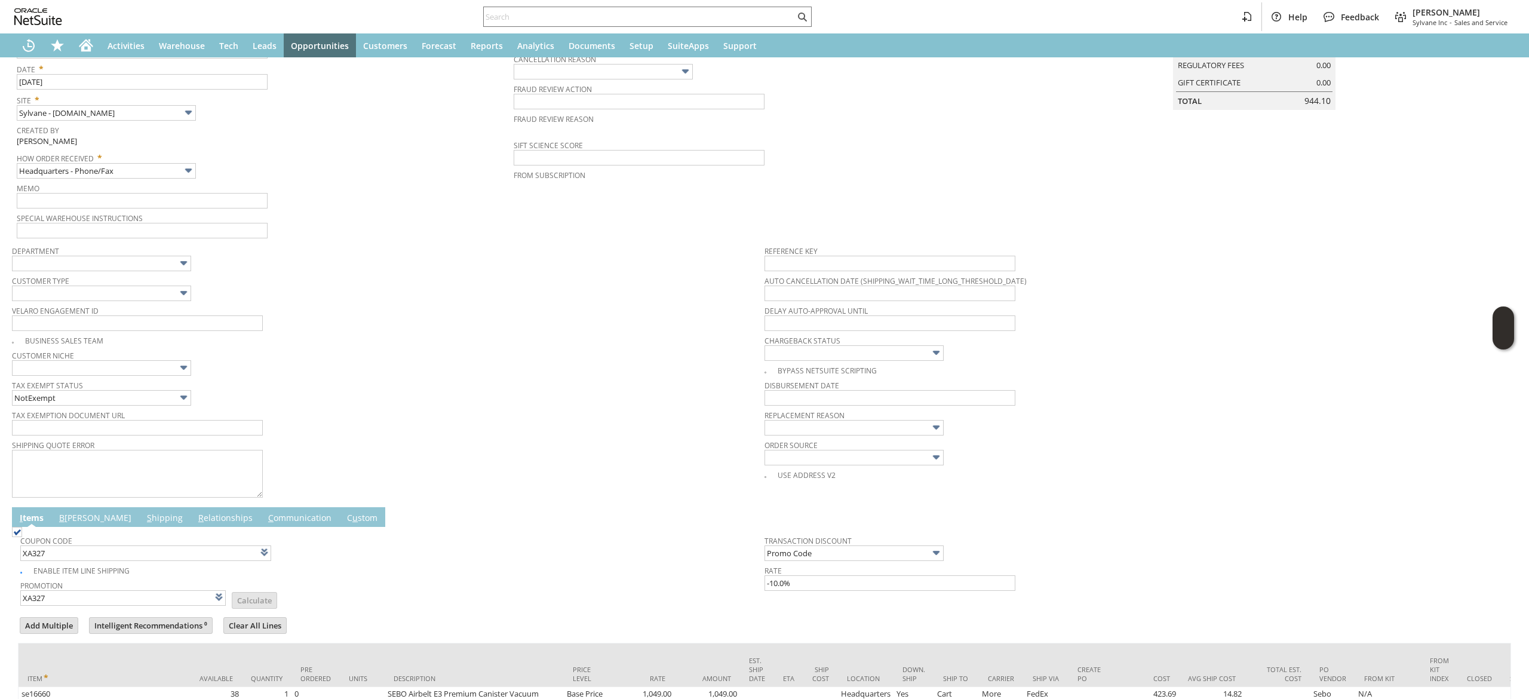
scroll to position [0, 0]
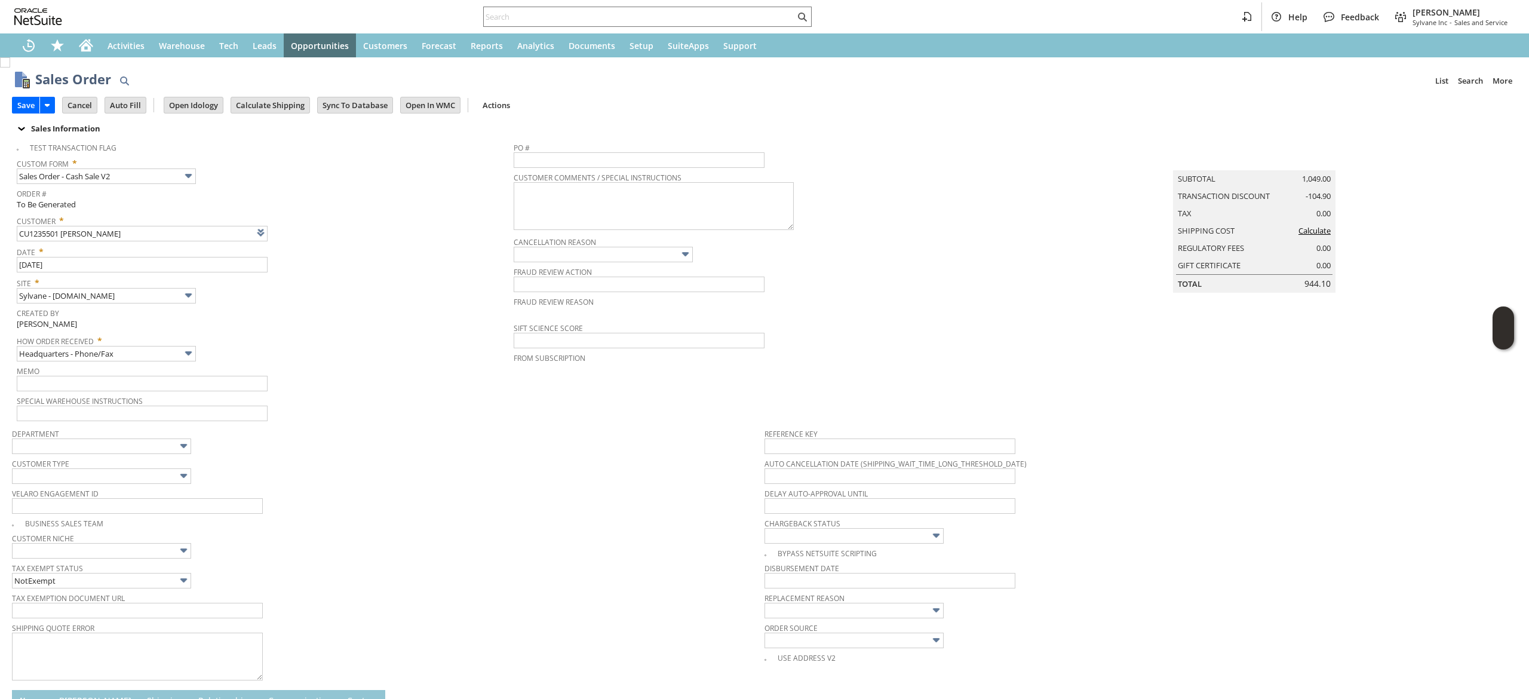
click at [270, 95] on td "Calculate Shipping" at bounding box center [273, 105] width 87 height 22
click at [270, 99] on input "Calculate Shipping" at bounding box center [270, 105] width 78 height 16
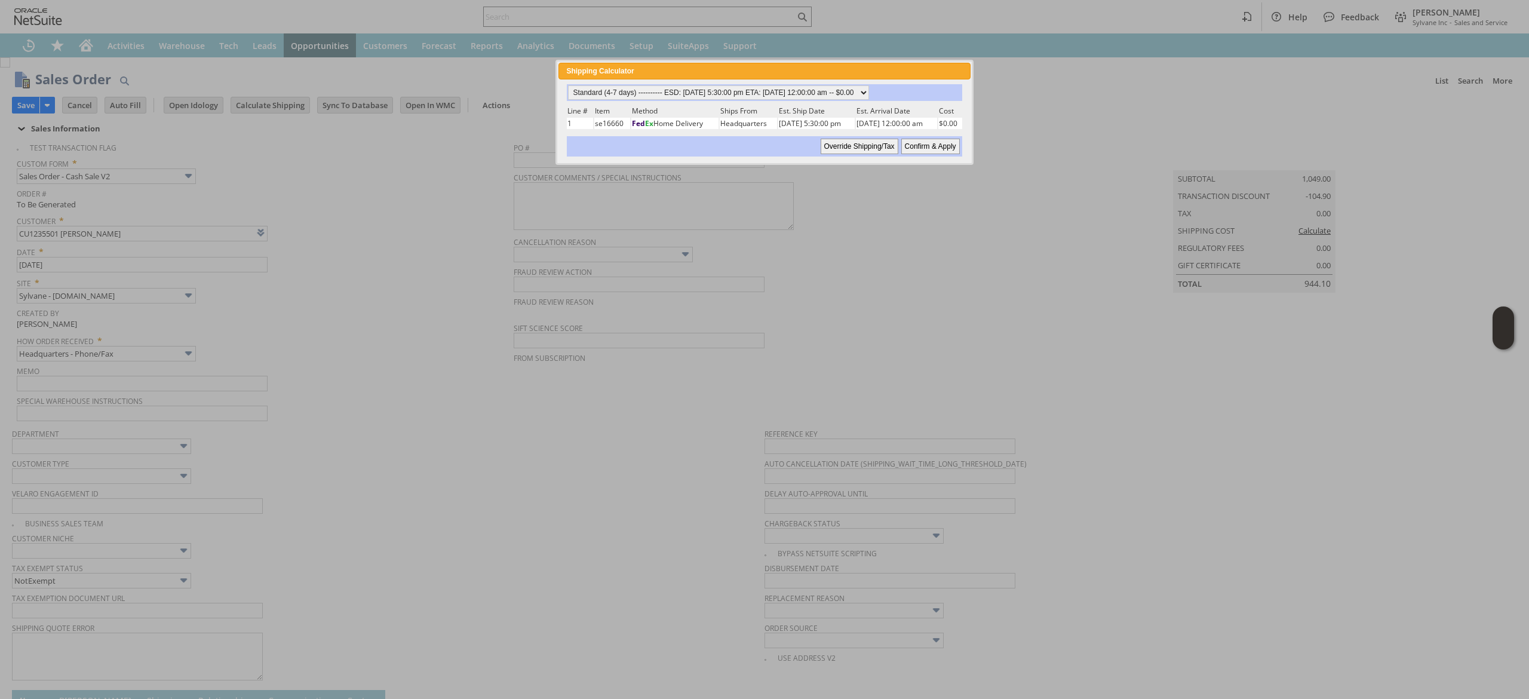
click at [856, 105] on td "Est. Arrival Date" at bounding box center [896, 110] width 81 height 11
click at [863, 85] on select "Standard (4-7 days) ---------- ESD: 08/20/2025 5:30:00 pm ETA: 08/26/2025 12:00…" at bounding box center [718, 92] width 301 height 14
click at [568, 85] on select "Standard (4-7 days) ---------- ESD: 08/20/2025 5:30:00 pm ETA: 08/26/2025 12:00…" at bounding box center [718, 92] width 301 height 14
click at [947, 147] on input "Confirm & Apply" at bounding box center [930, 147] width 59 height 16
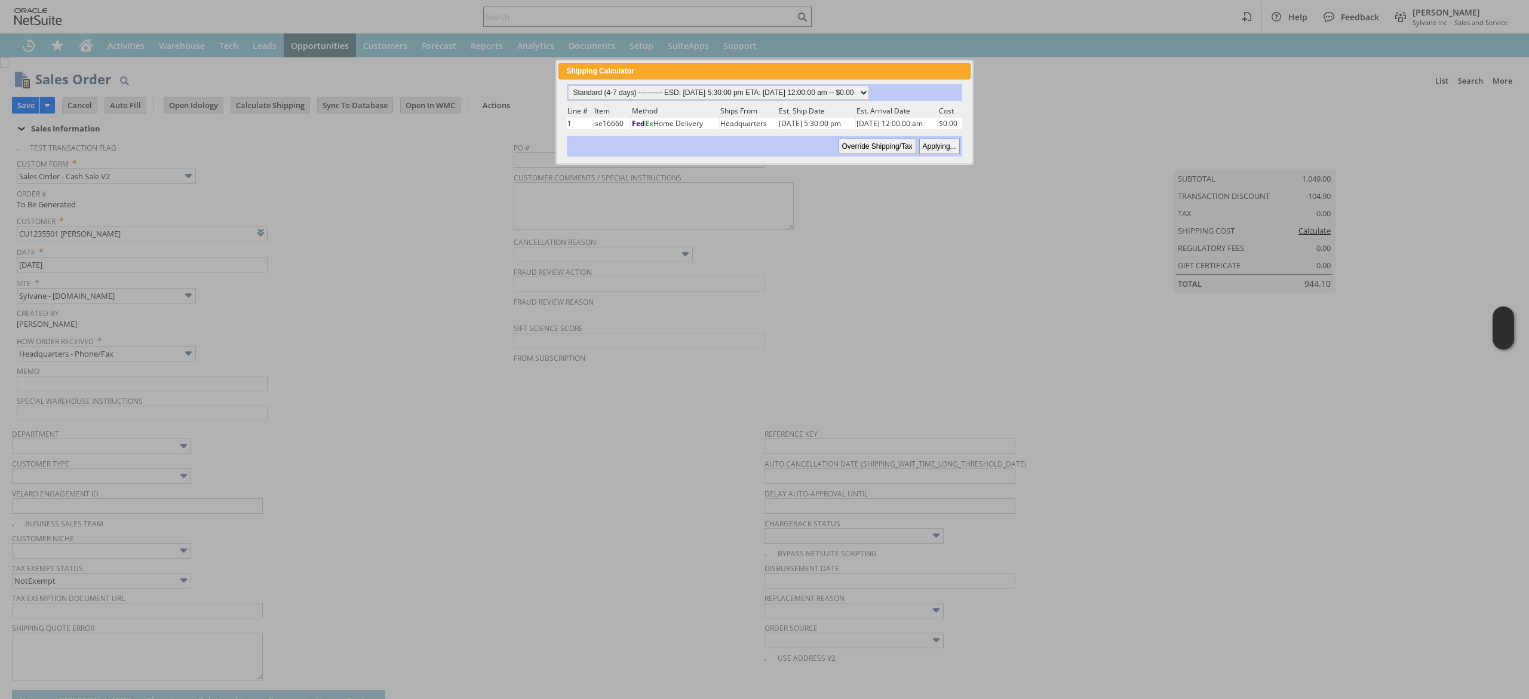
type input "Add"
type input "Copy Previous"
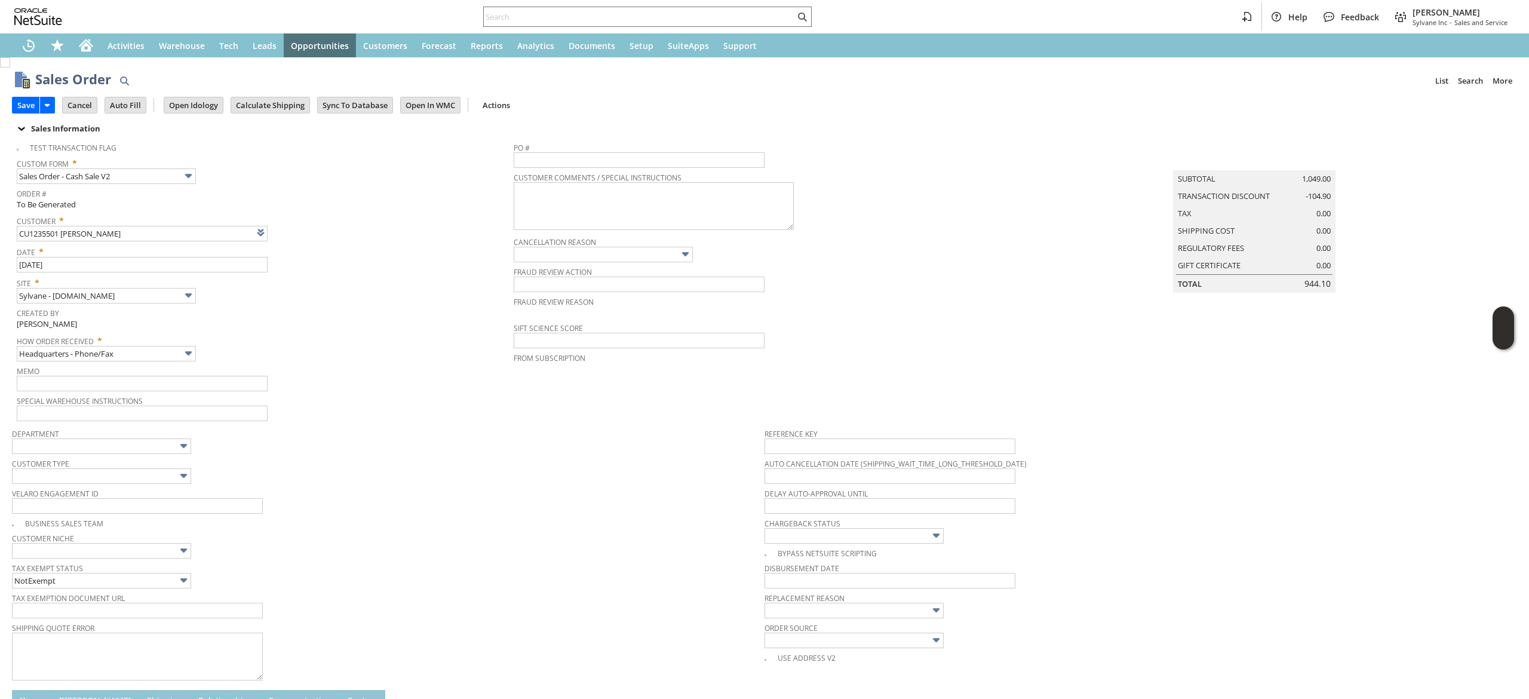
scroll to position [334, 0]
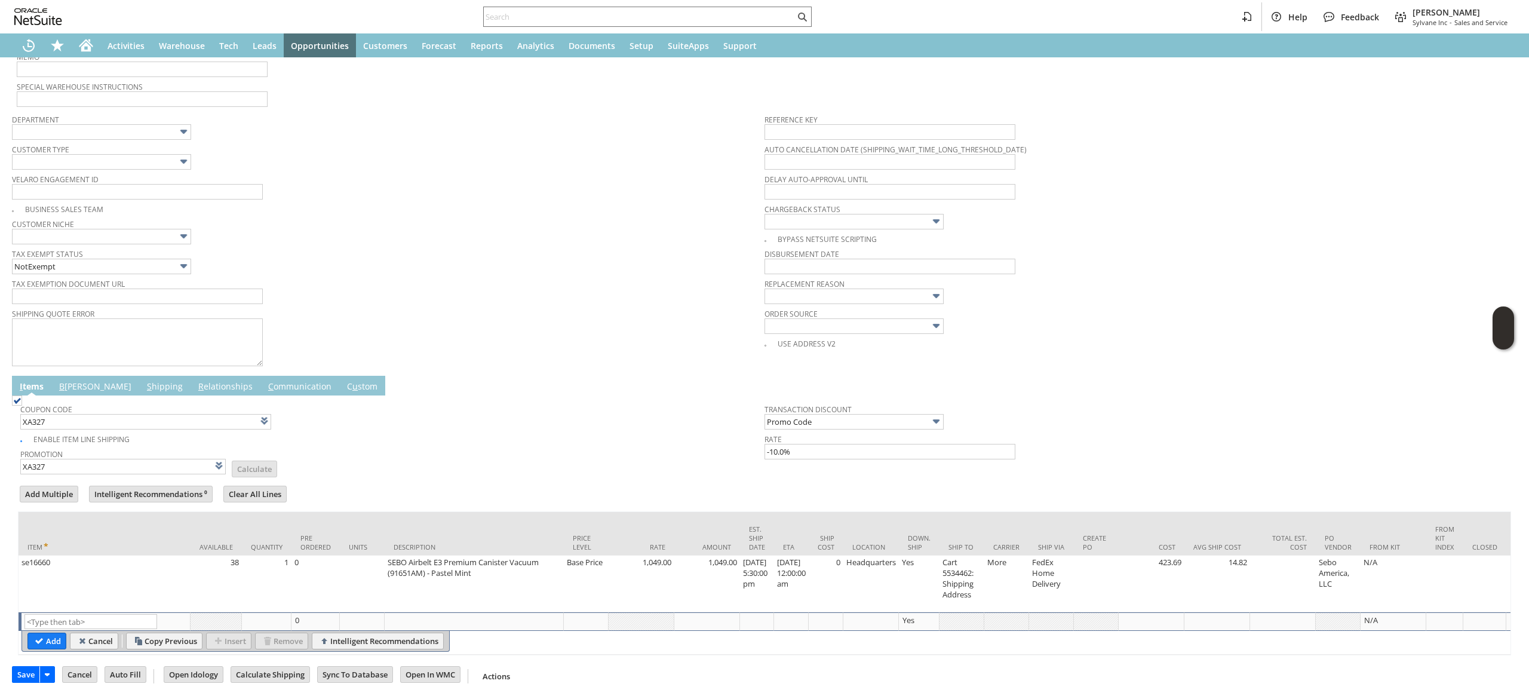
click at [69, 376] on td "B illing" at bounding box center [95, 386] width 88 height 20
click at [75, 380] on link "B illing" at bounding box center [95, 386] width 78 height 13
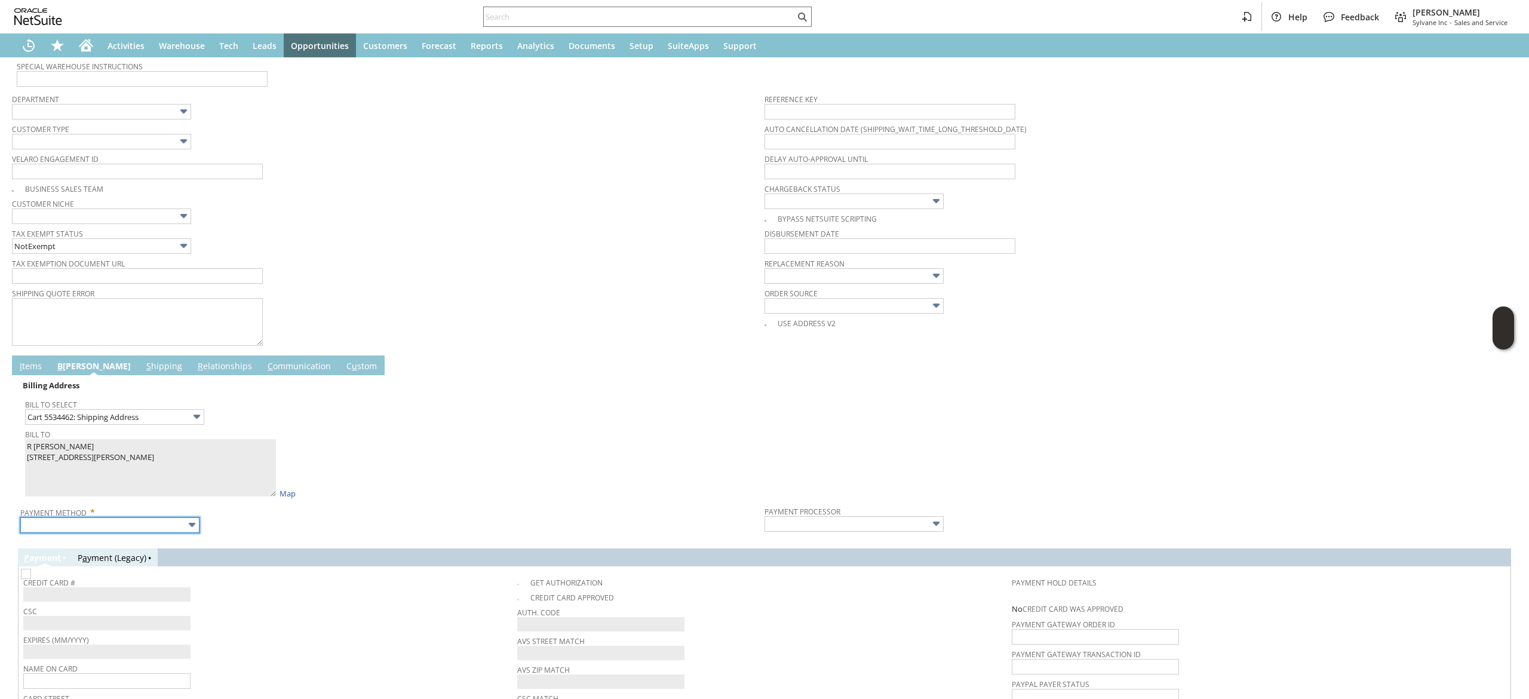
click at [134, 527] on input "text" at bounding box center [109, 525] width 179 height 16
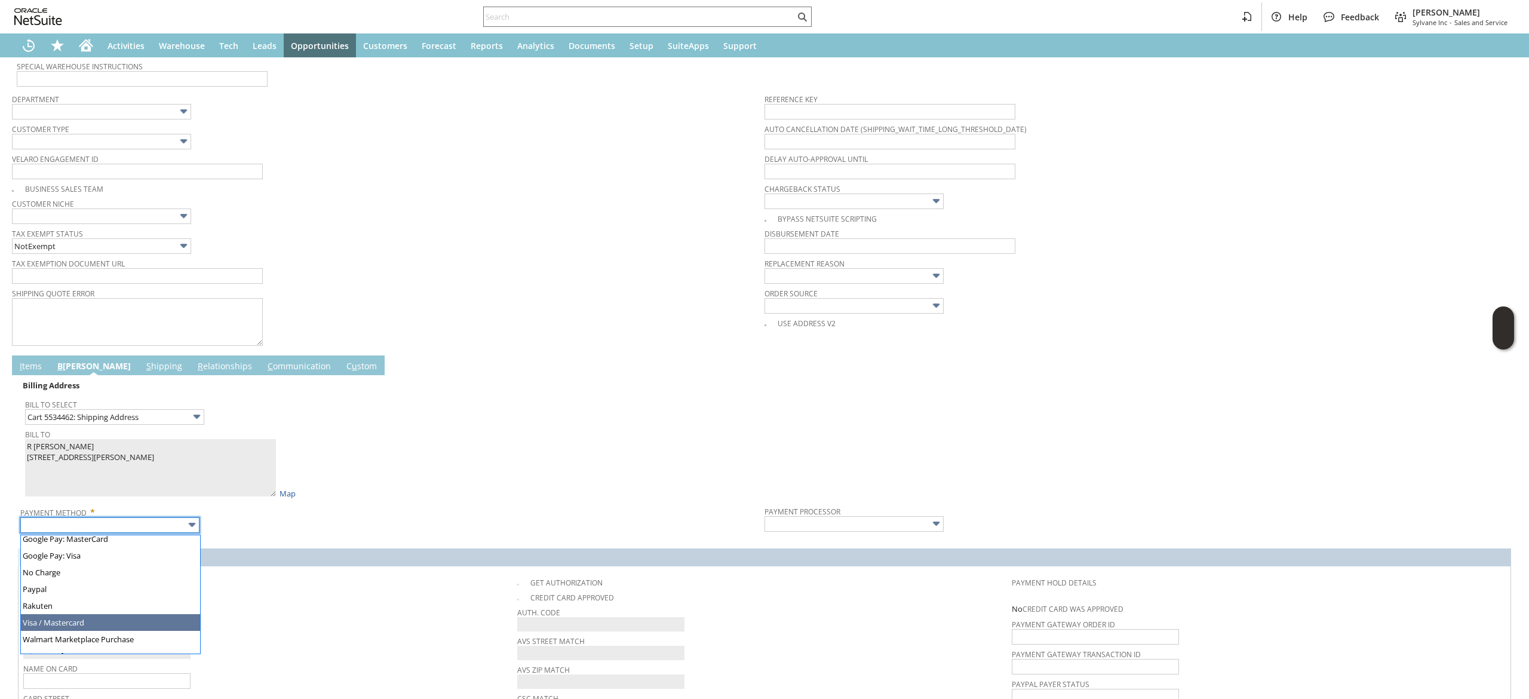
type input "Visa / Mastercard"
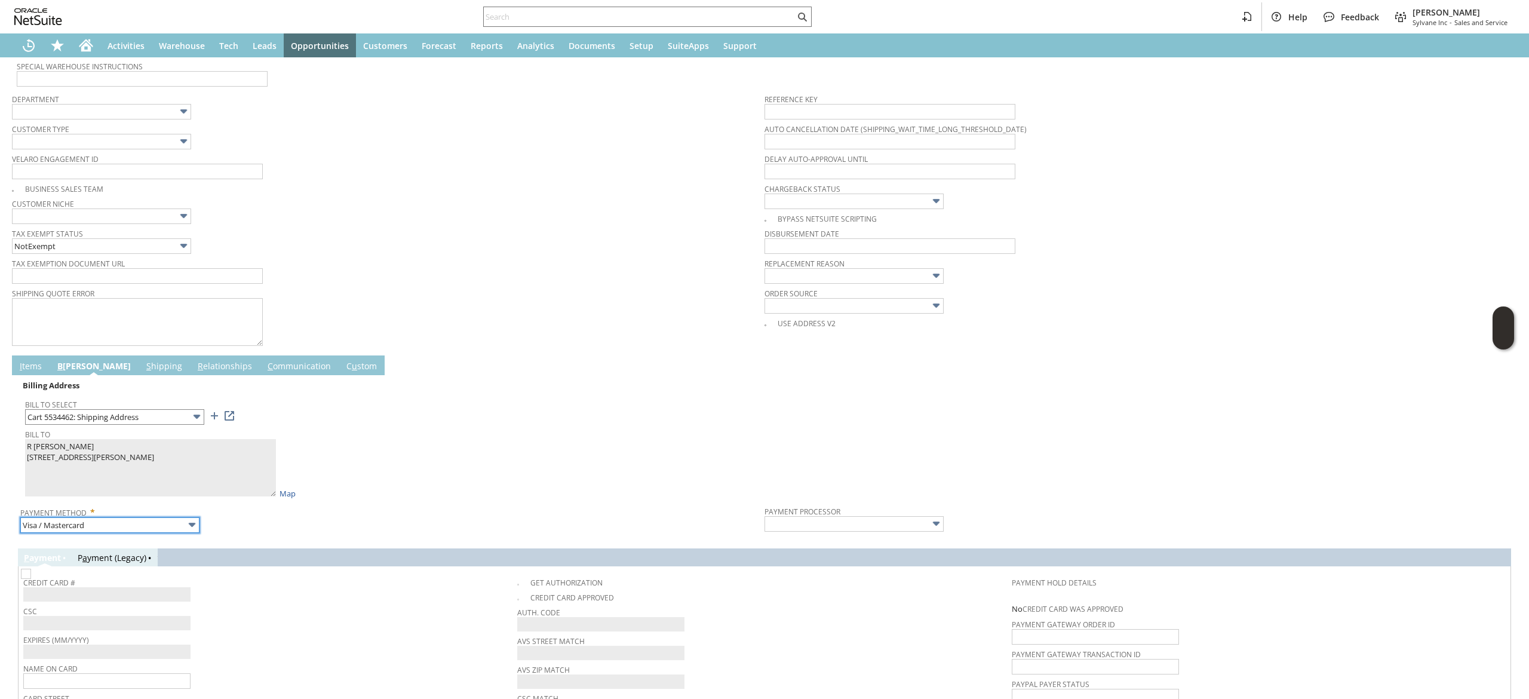
type input "Braintree"
checkbox input "true"
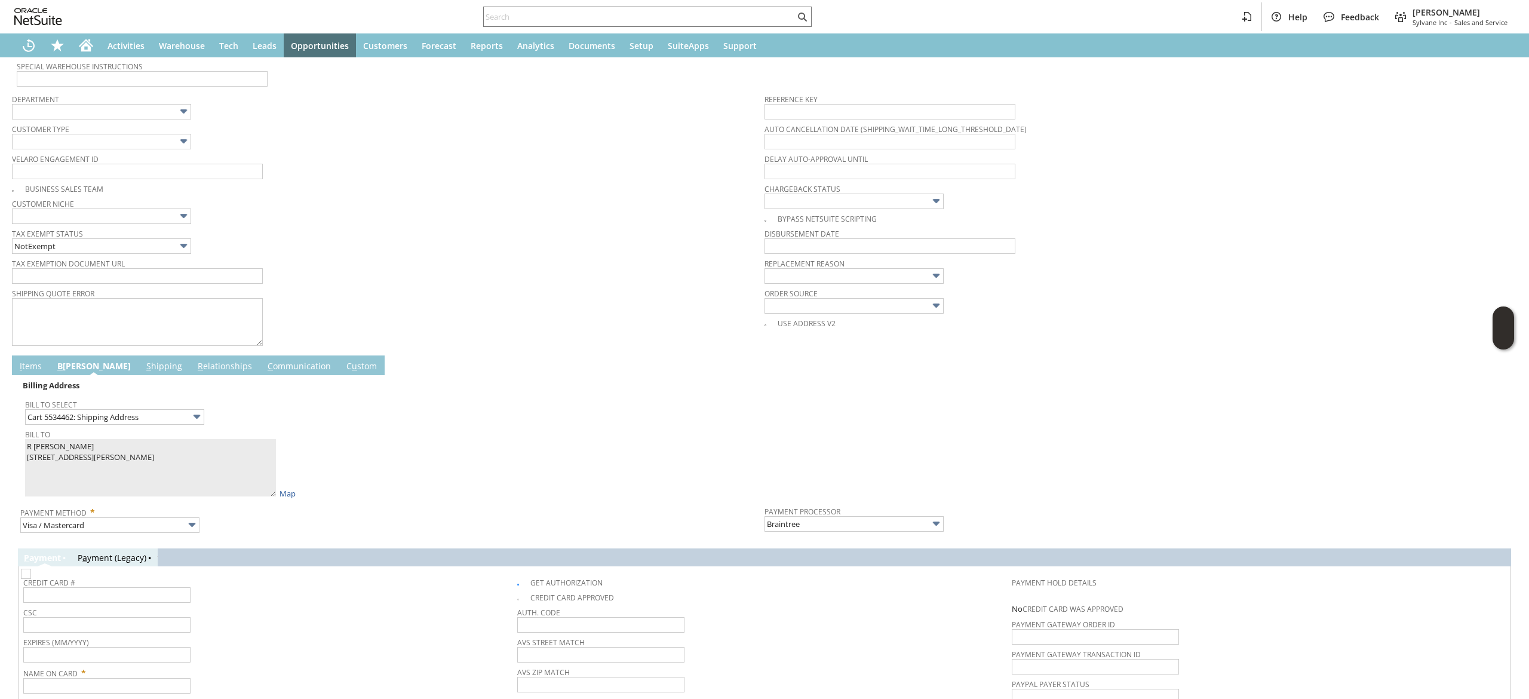
scroll to position [504, 0]
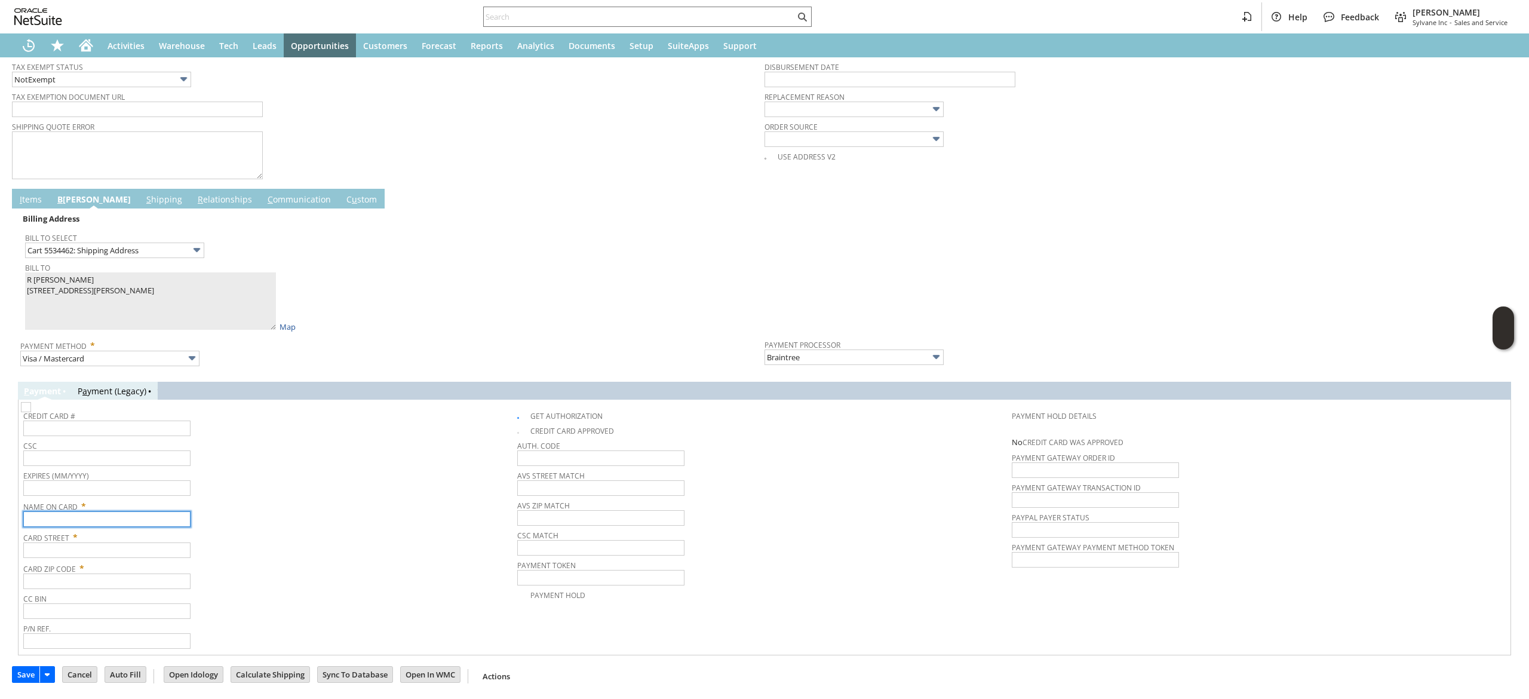
click at [94, 518] on input "text" at bounding box center [106, 519] width 167 height 16
paste input "R [PERSON_NAME]"
type input "R [PERSON_NAME]"
click at [103, 551] on input "text" at bounding box center [106, 550] width 167 height 16
paste input "[STREET_ADDRESS][PERSON_NAME]"
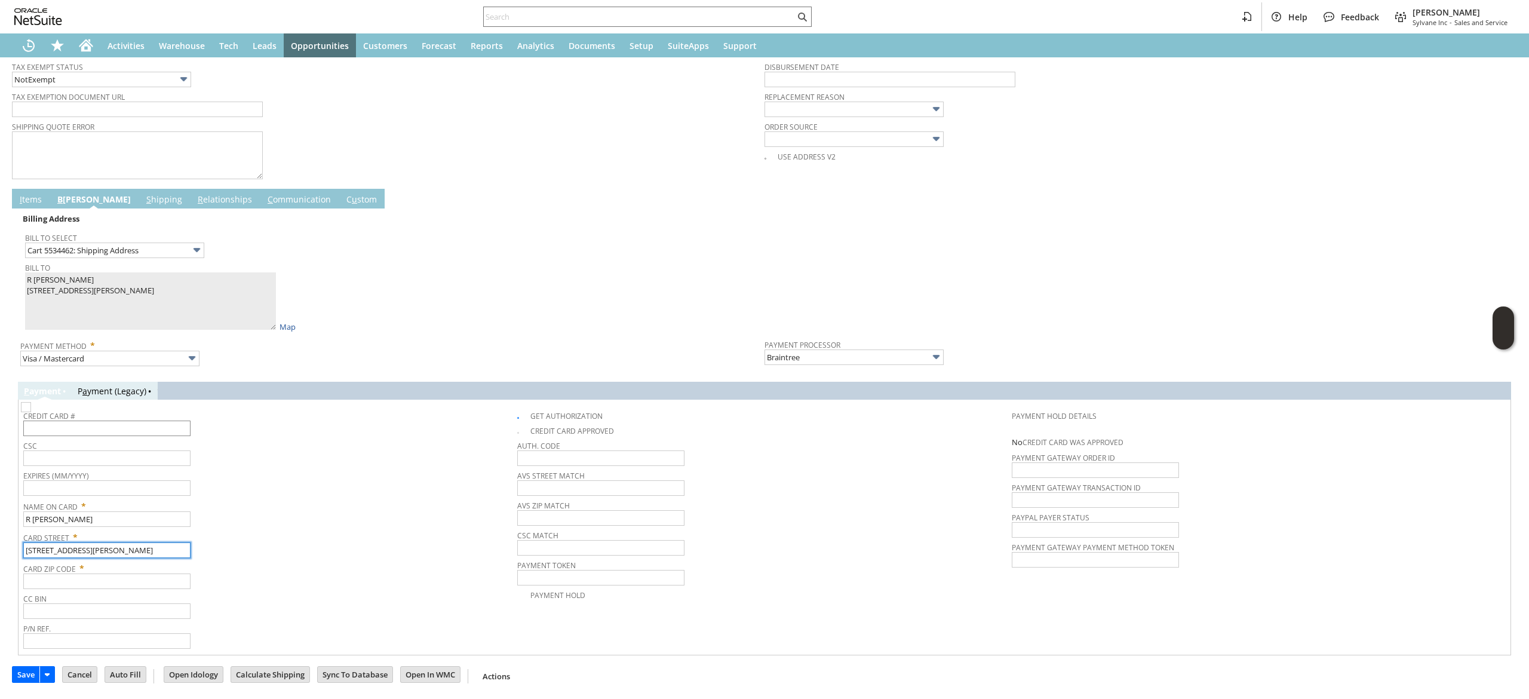
type input "[STREET_ADDRESS][PERSON_NAME]"
click at [79, 428] on input "text" at bounding box center [106, 428] width 167 height 16
type input "373470488814009"
click at [108, 481] on input "text" at bounding box center [106, 488] width 167 height 16
type input "02/2030"
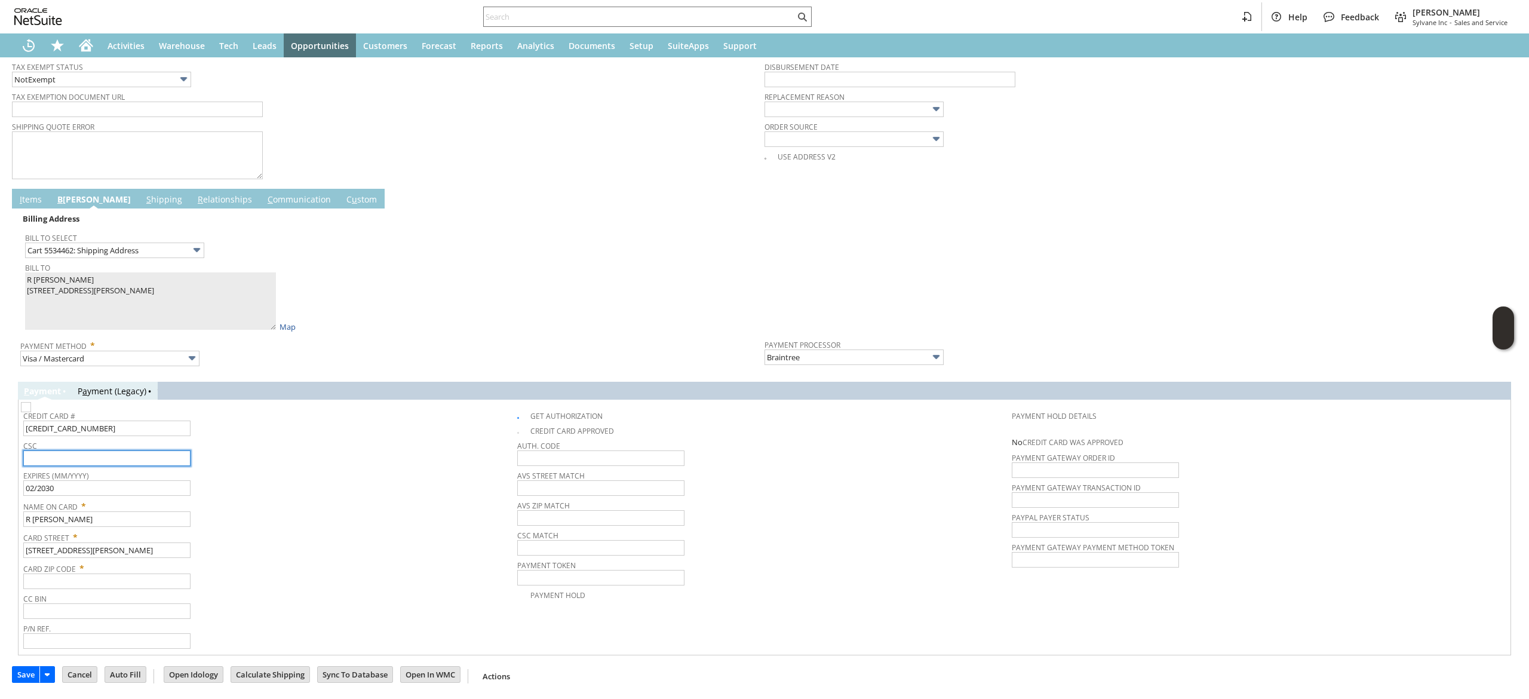
click at [125, 456] on input "text" at bounding box center [106, 458] width 167 height 16
type input "7422"
click at [121, 589] on td "Card Zip Code *" at bounding box center [270, 574] width 494 height 31
click at [119, 596] on span "CC Bin" at bounding box center [267, 596] width 488 height 13
click at [115, 575] on input "text" at bounding box center [106, 581] width 167 height 16
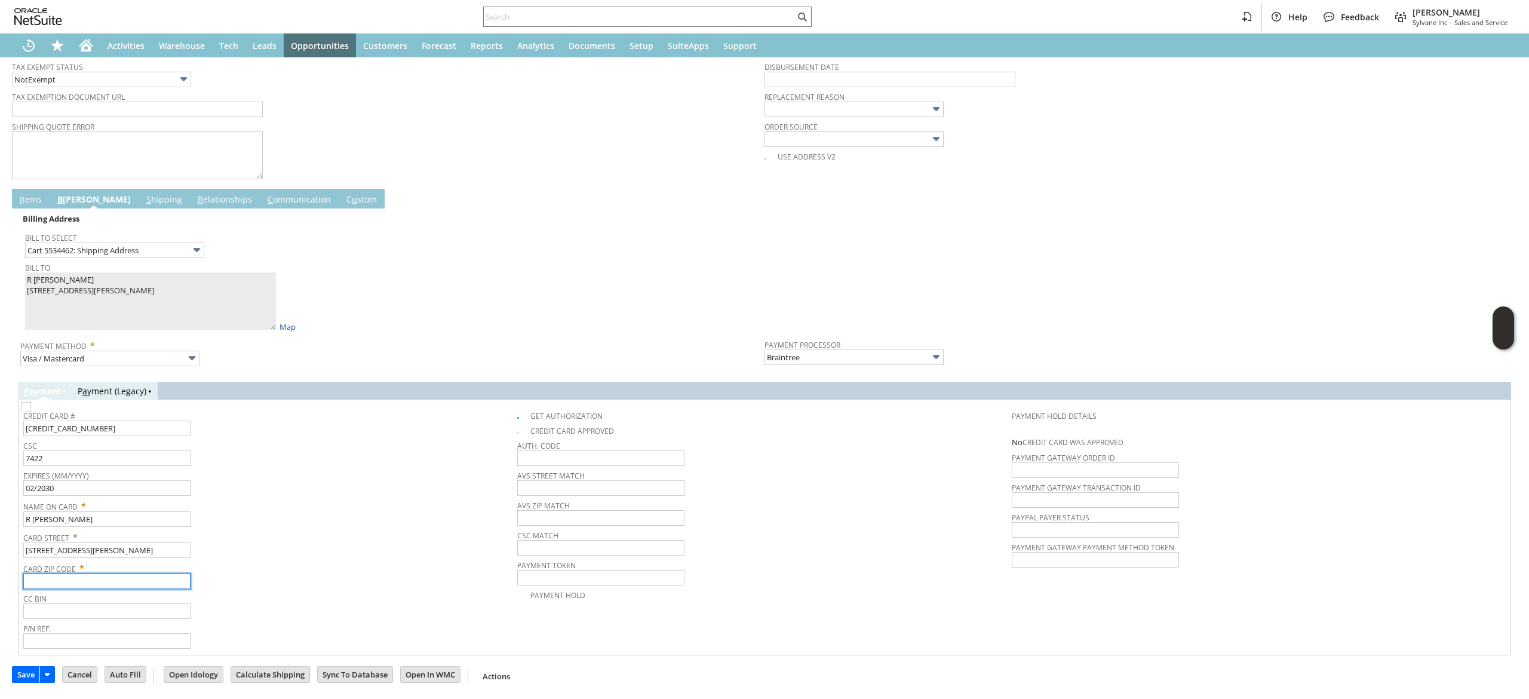
paste input "59602"
type input "59602"
click at [228, 573] on div "Card Zip Code * 59602" at bounding box center [267, 574] width 488 height 30
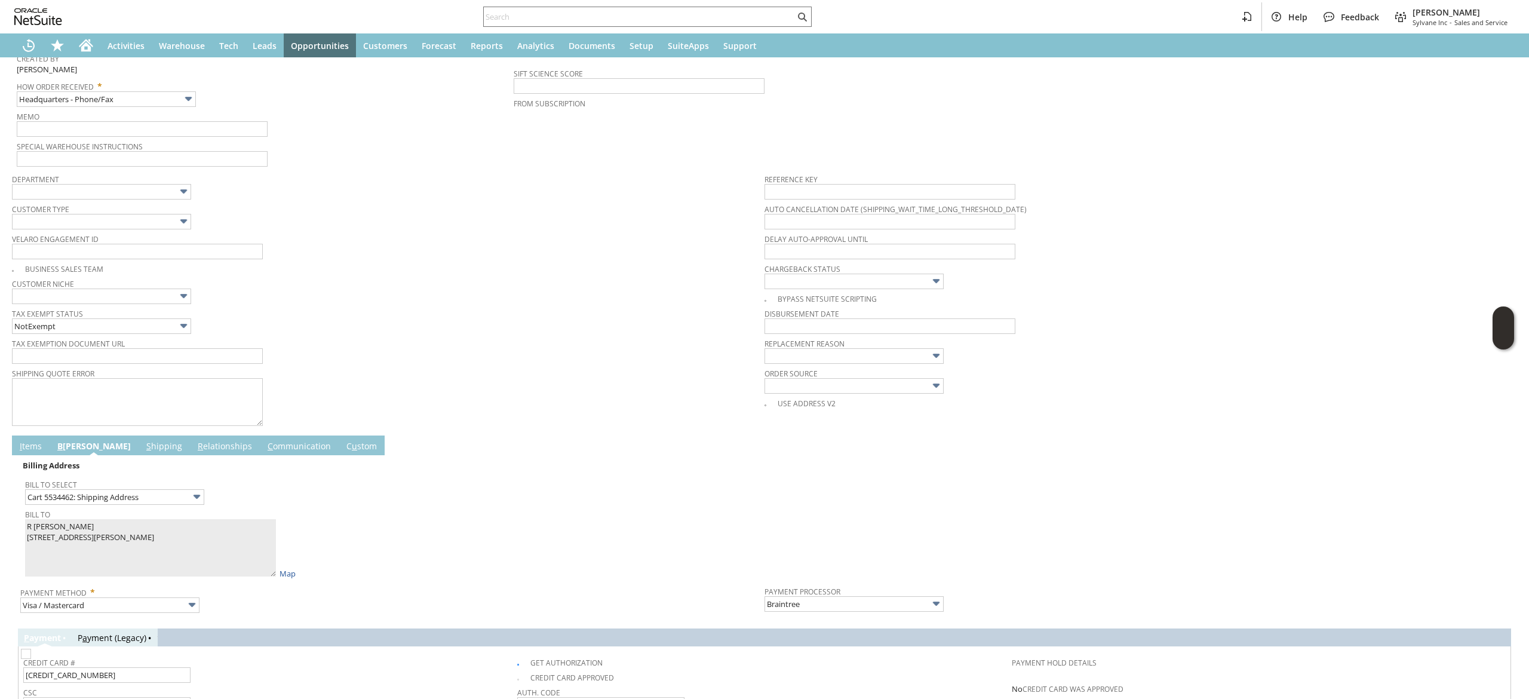
scroll to position [258, 0]
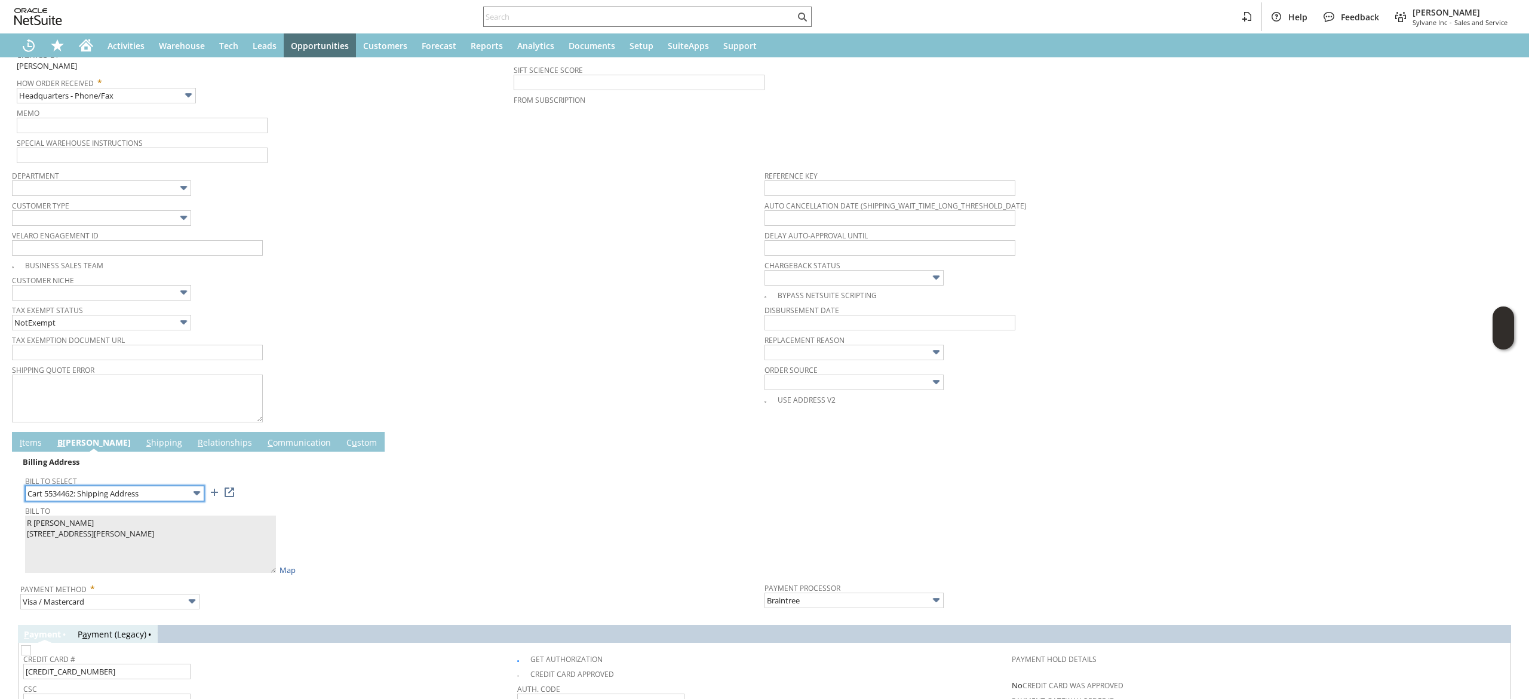
click at [150, 501] on input "Cart 5534462: Shipping Address" at bounding box center [114, 493] width 179 height 16
drag, startPoint x: 357, startPoint y: 556, endPoint x: 319, endPoint y: 584, distance: 47.4
click at [319, 584] on span "Payment Method *" at bounding box center [389, 586] width 738 height 14
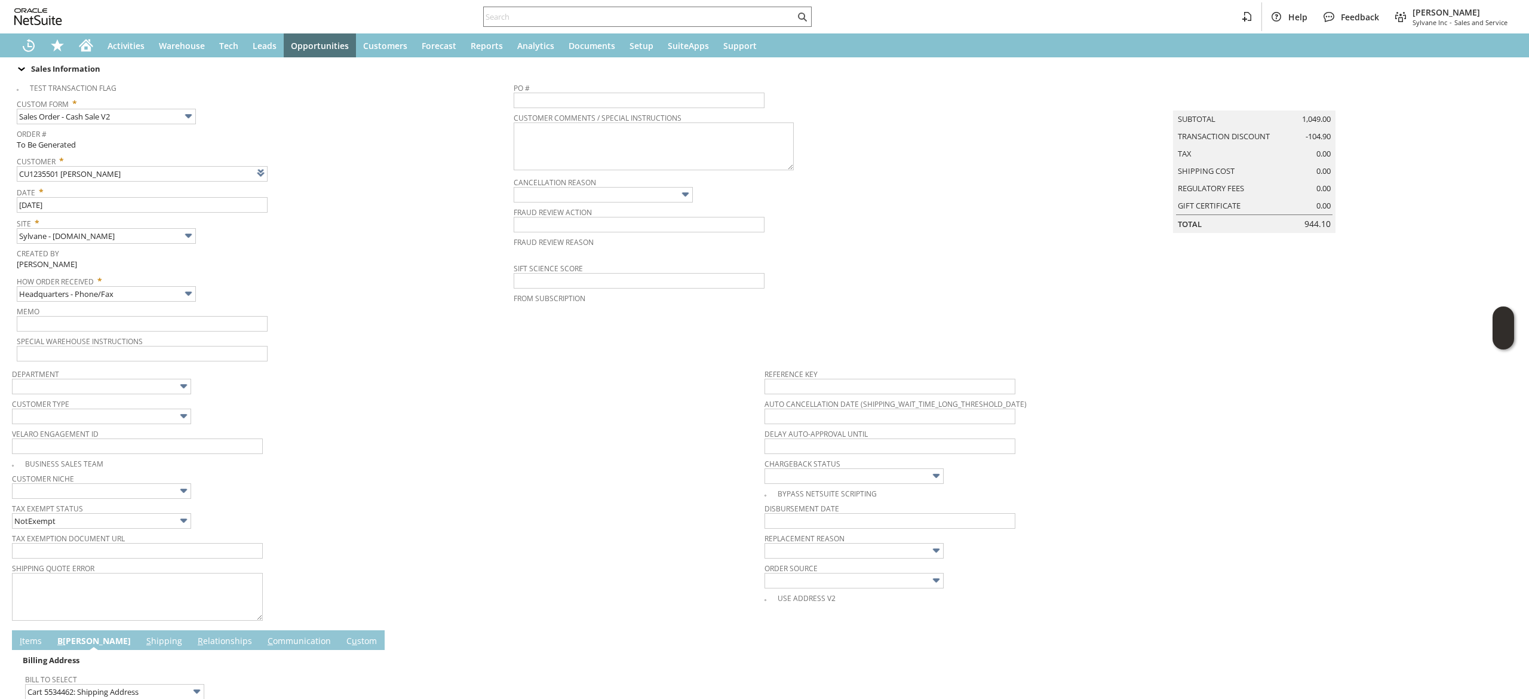
scroll to position [0, 0]
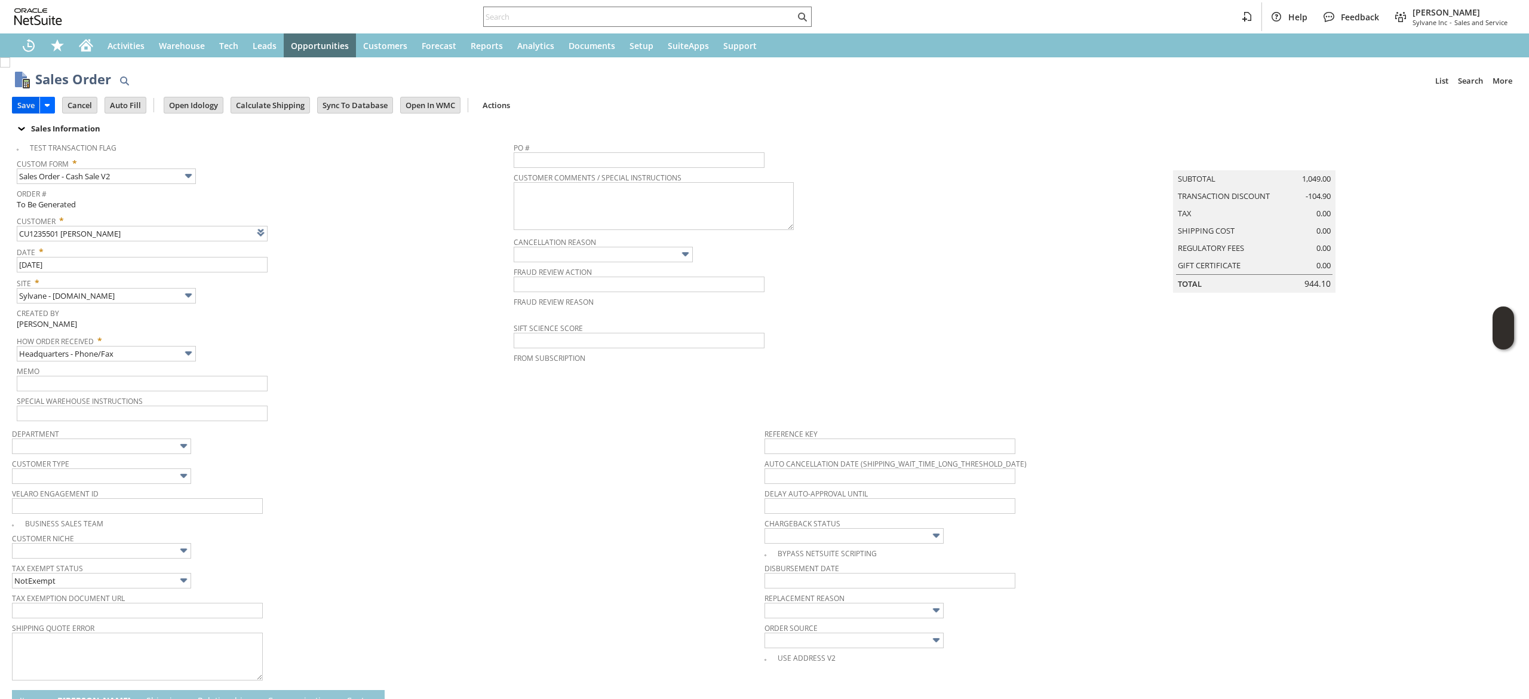
click at [24, 106] on input "Save" at bounding box center [26, 105] width 27 height 16
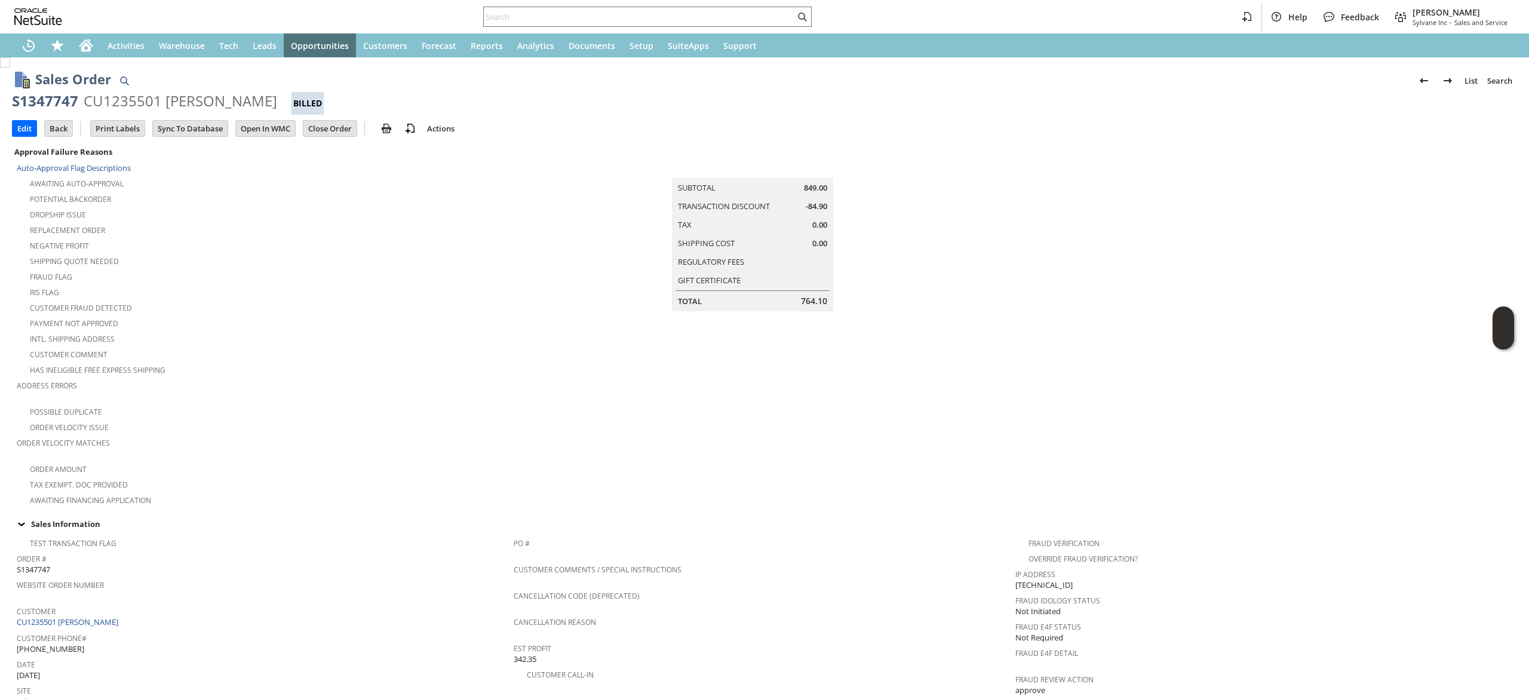
scroll to position [545, 0]
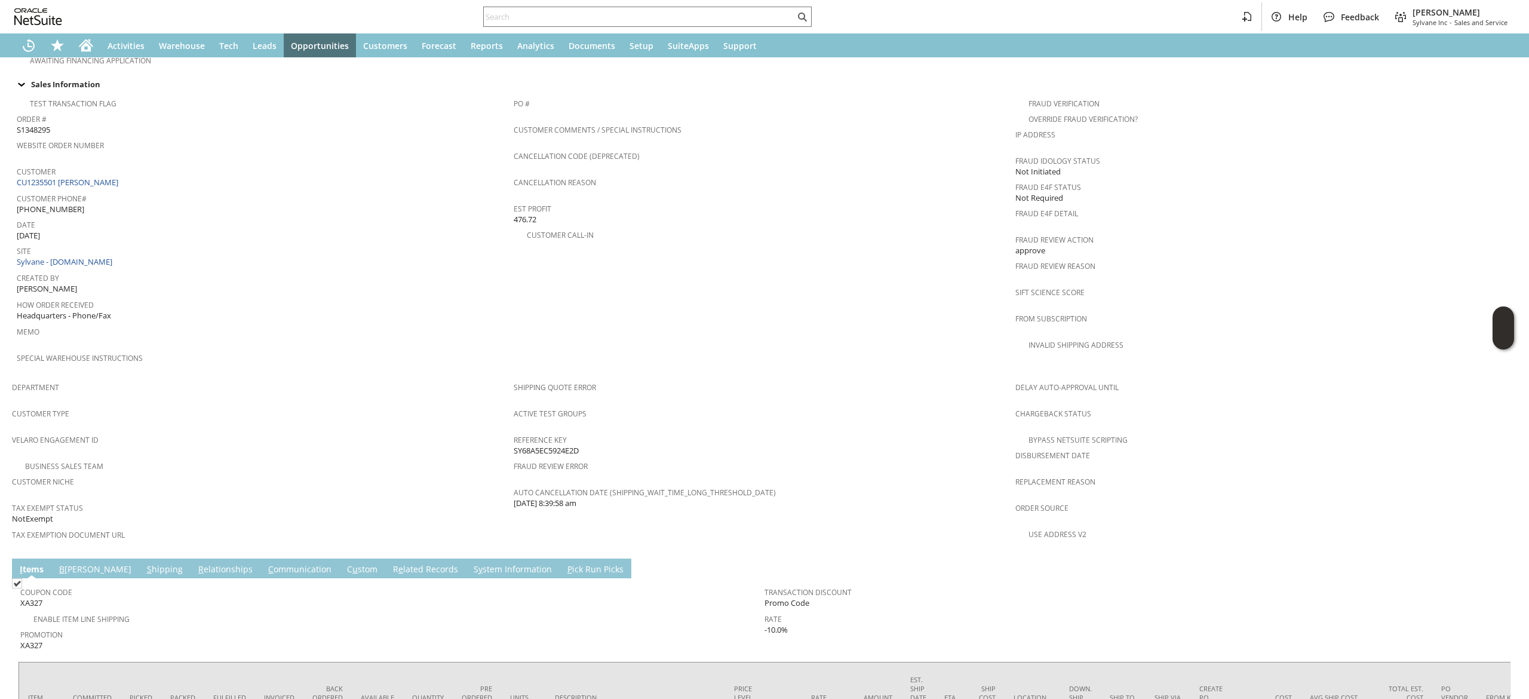
scroll to position [484, 0]
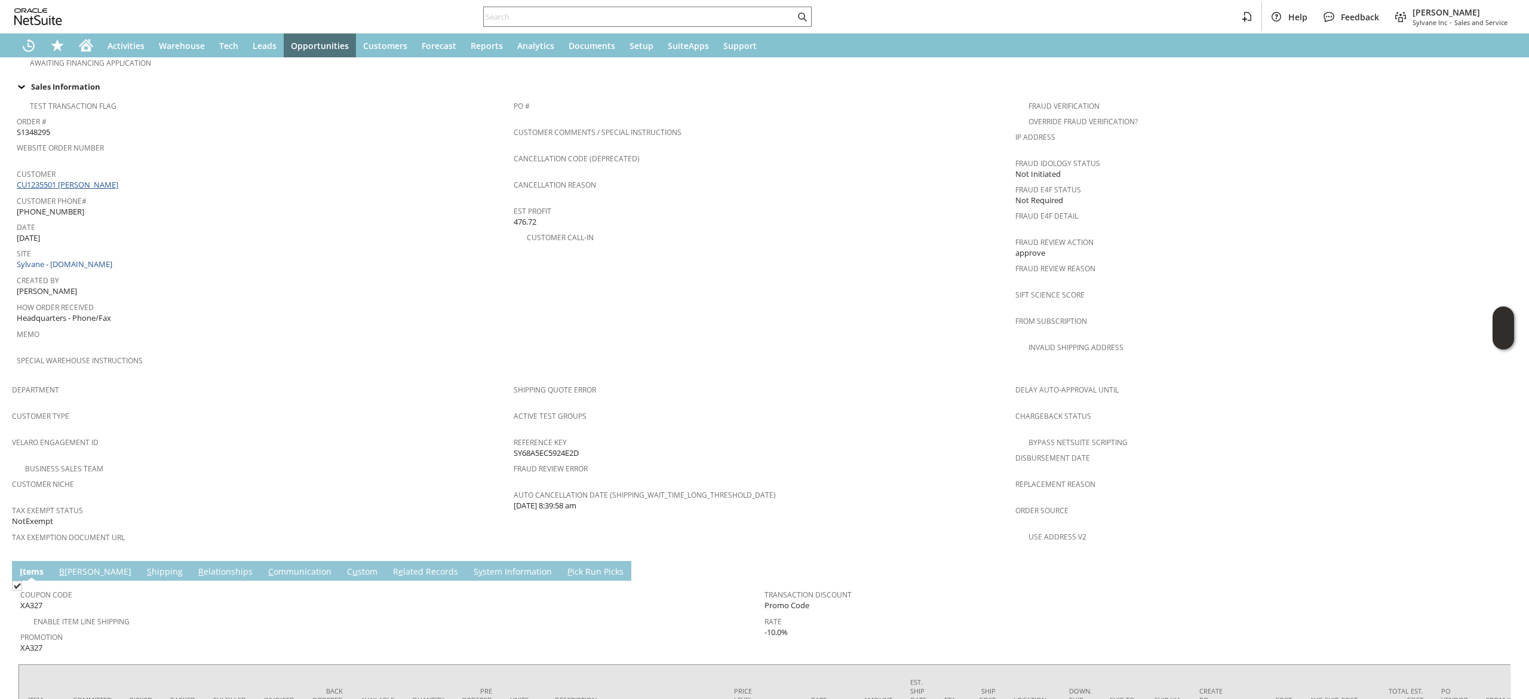
click at [102, 179] on link "CU1235501 [PERSON_NAME]" at bounding box center [69, 184] width 104 height 11
